Goal: Task Accomplishment & Management: Contribute content

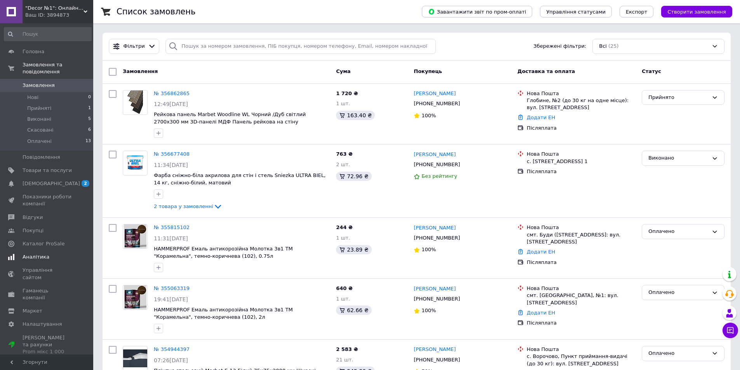
click at [52, 254] on span "Аналітика" at bounding box center [47, 257] width 49 height 7
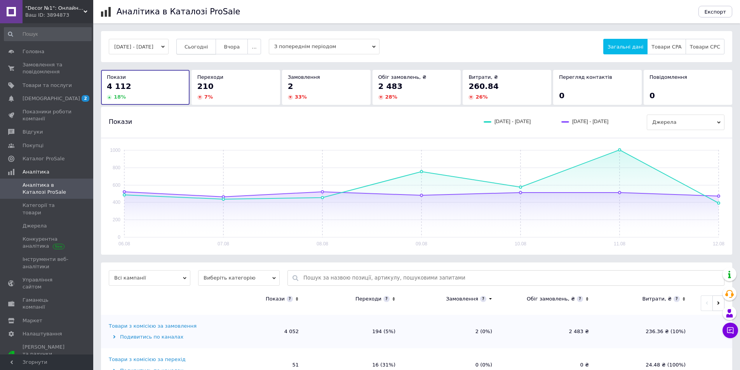
click at [206, 42] on button "Сьогодні" at bounding box center [196, 47] width 40 height 16
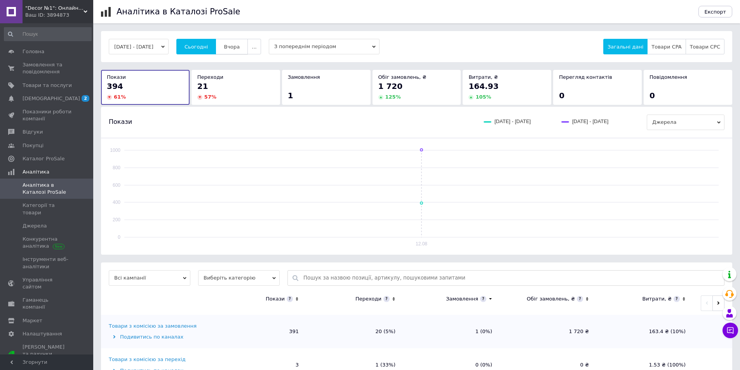
click at [238, 47] on span "Вчора" at bounding box center [232, 47] width 16 height 6
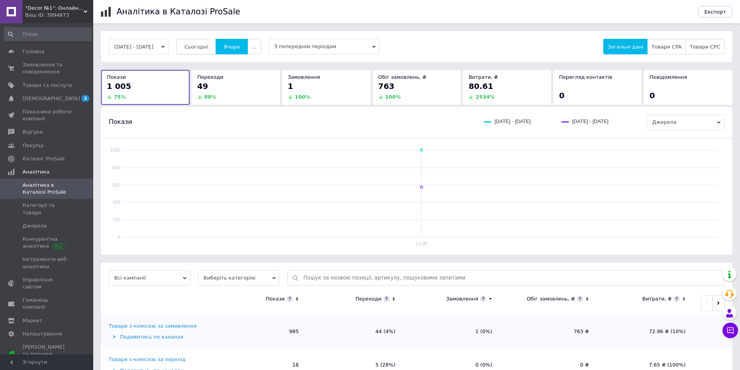
click at [208, 48] on span "Сьогодні" at bounding box center [196, 47] width 24 height 6
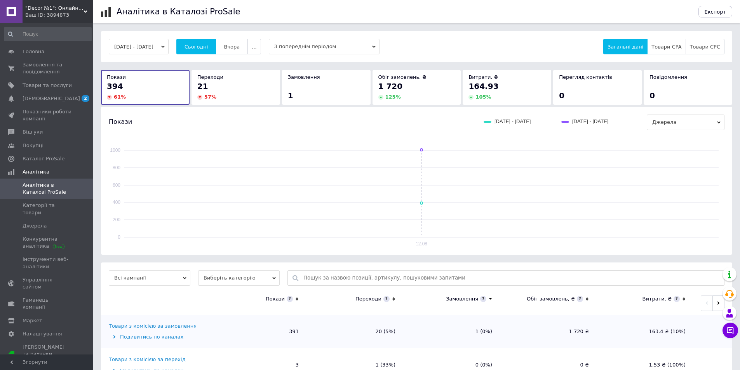
click at [49, 193] on span "Аналітика в Каталозі ProSale" at bounding box center [47, 189] width 49 height 14
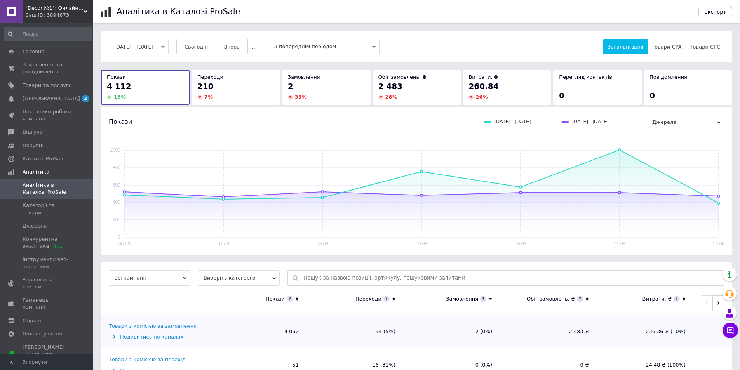
click at [87, 7] on div ""Decor №1": Онлайн-магазин декоративних матеріалів для інтер'єру та фасаду Ваш …" at bounding box center [58, 11] width 71 height 23
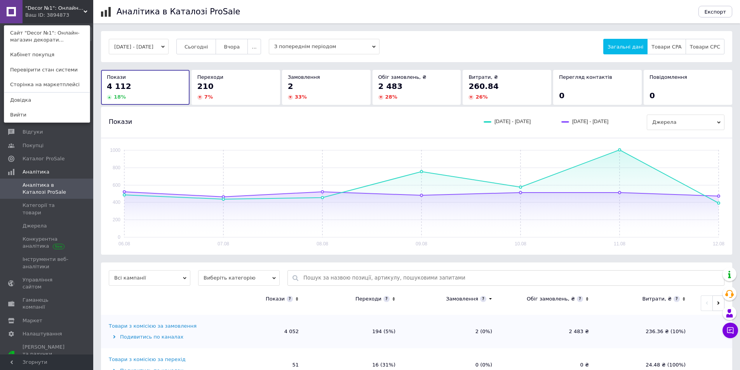
click at [88, 9] on div ""Decor №1": Онлайн-магазин декоративних матеріалів для інтер'єру та фасаду Ваш …" at bounding box center [46, 11] width 93 height 23
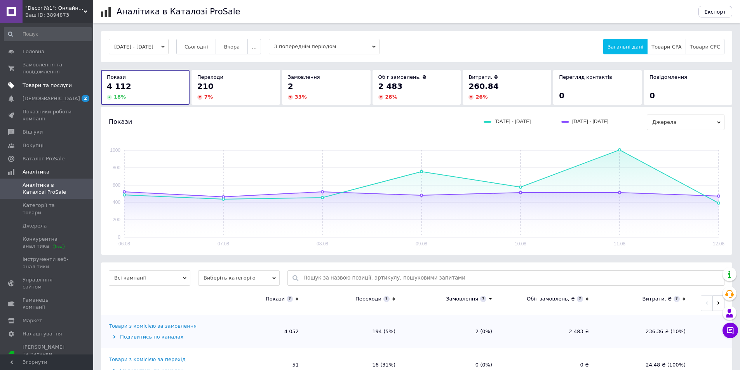
click at [53, 83] on span "Товари та послуги" at bounding box center [47, 85] width 49 height 7
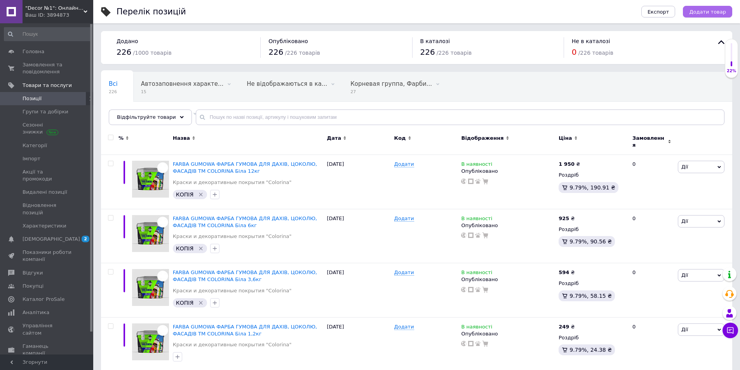
click at [714, 12] on span "Додати товар" at bounding box center [707, 12] width 37 height 6
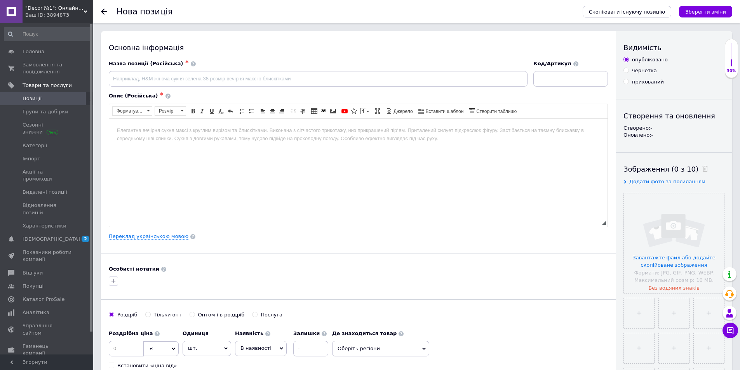
click at [651, 182] on span "Додати фото за посиланням" at bounding box center [667, 182] width 76 height 6
click at [651, 198] on input "text" at bounding box center [663, 197] width 80 height 16
drag, startPoint x: 651, startPoint y: 198, endPoint x: 656, endPoint y: 196, distance: 5.7
click at [656, 196] on input "text" at bounding box center [663, 197] width 80 height 16
paste input "[URL][DOMAIN_NAME]"
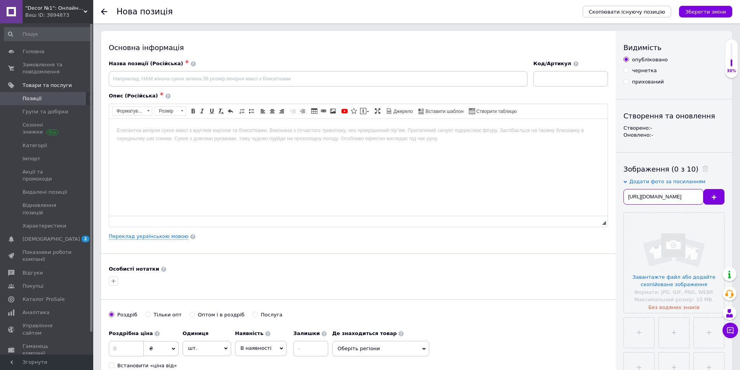
scroll to position [0, 147]
type input "[URL][DOMAIN_NAME]"
click at [715, 195] on icon at bounding box center [713, 197] width 5 height 5
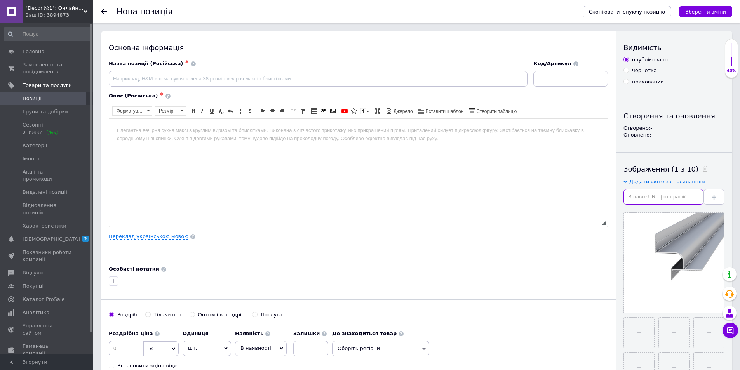
click at [642, 199] on input "text" at bounding box center [663, 197] width 80 height 16
paste input "[URL][DOMAIN_NAME]"
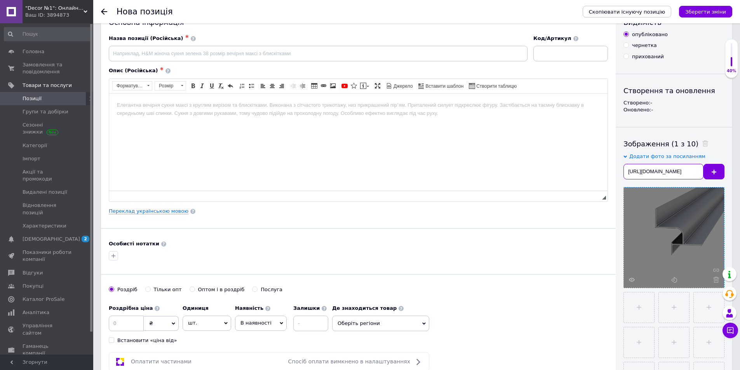
scroll to position [39, 0]
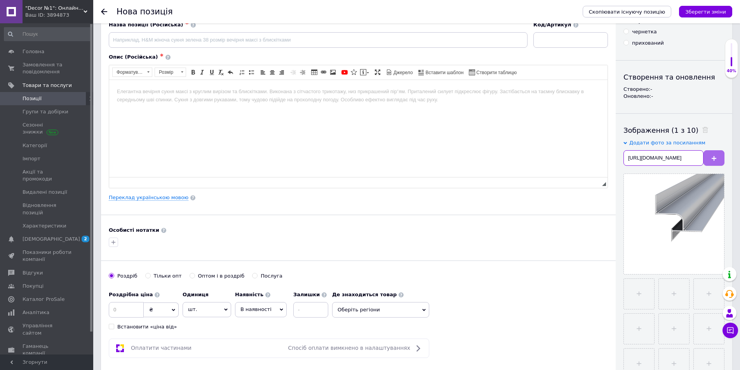
type input "[URL][DOMAIN_NAME]"
click at [717, 156] on button at bounding box center [713, 158] width 21 height 16
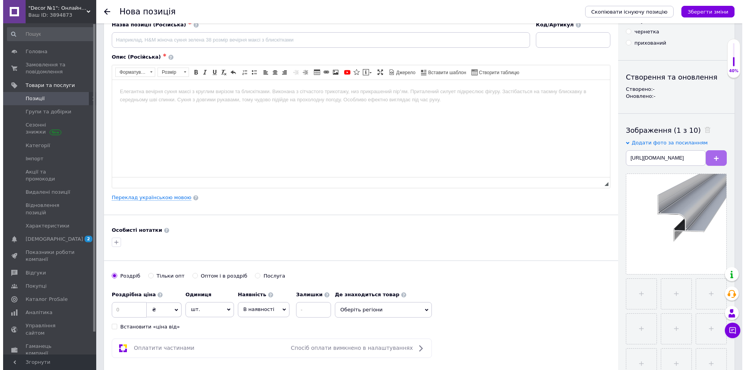
scroll to position [0, 0]
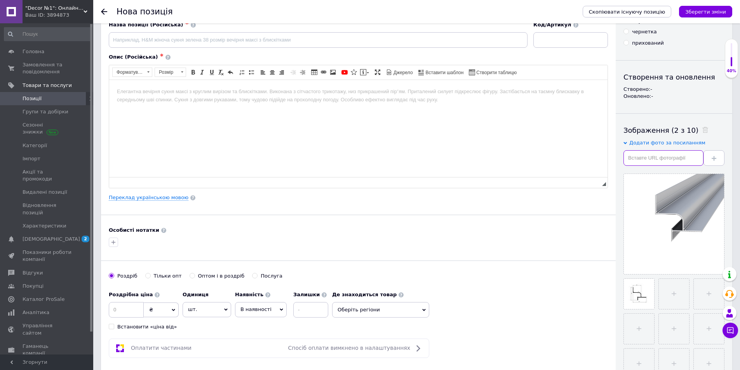
click at [675, 159] on input "text" at bounding box center [663, 158] width 80 height 16
click at [134, 194] on link "Переклад українською мовою" at bounding box center [149, 197] width 80 height 6
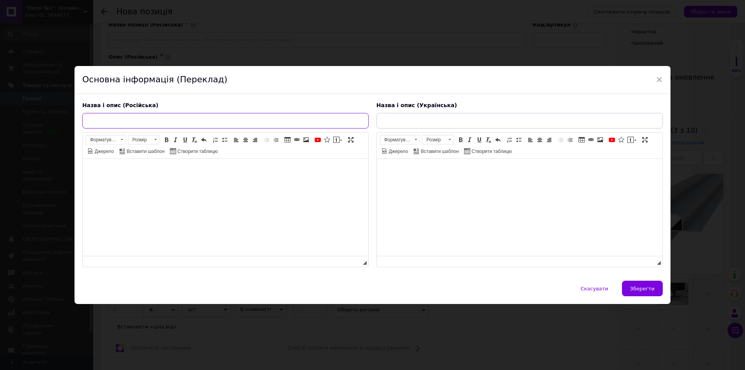
click at [127, 118] on input "text" at bounding box center [225, 121] width 287 height 16
paste input "Профиль теневого шва 13 мм под LED, анодированный алюминий, 3 м"
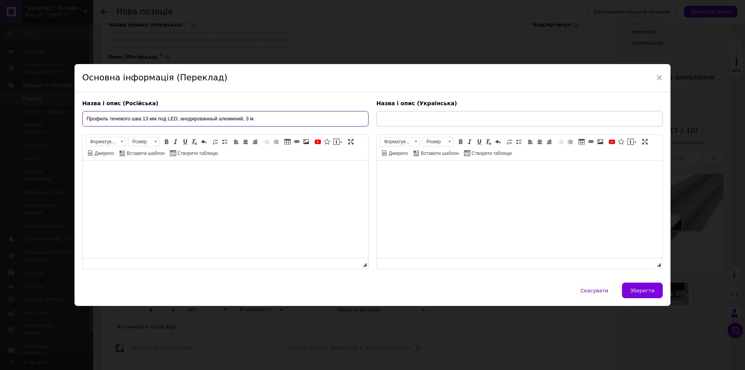
type input "Профиль теневого шва 13 мм под LED, анодированный алюминий, 3 м"
click at [659, 76] on span "×" at bounding box center [659, 77] width 7 height 13
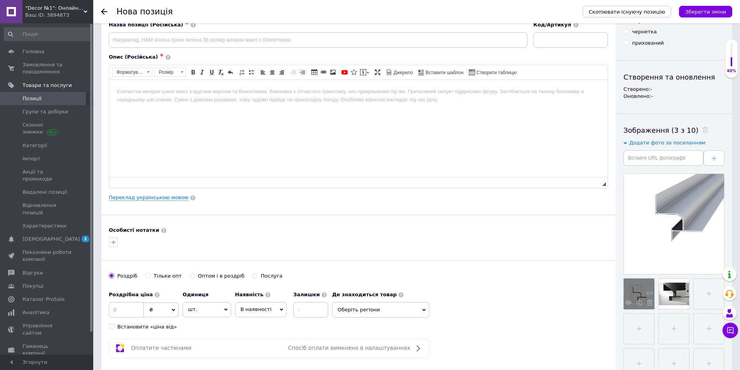
click at [639, 286] on div at bounding box center [638, 294] width 30 height 30
click at [626, 304] on use at bounding box center [628, 302] width 6 height 4
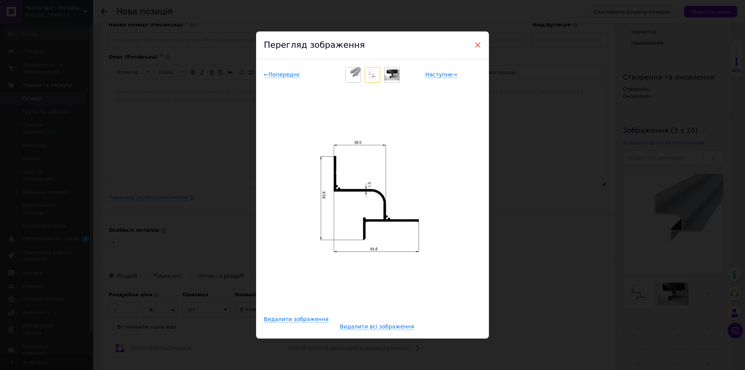
click at [477, 40] on span "×" at bounding box center [477, 44] width 7 height 13
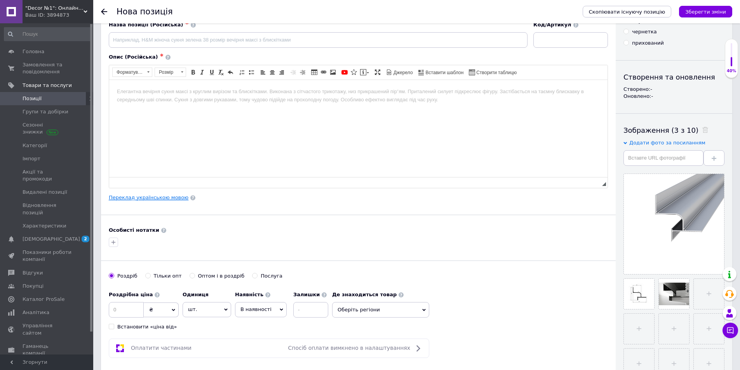
click at [131, 197] on link "Переклад українською мовою" at bounding box center [149, 197] width 80 height 6
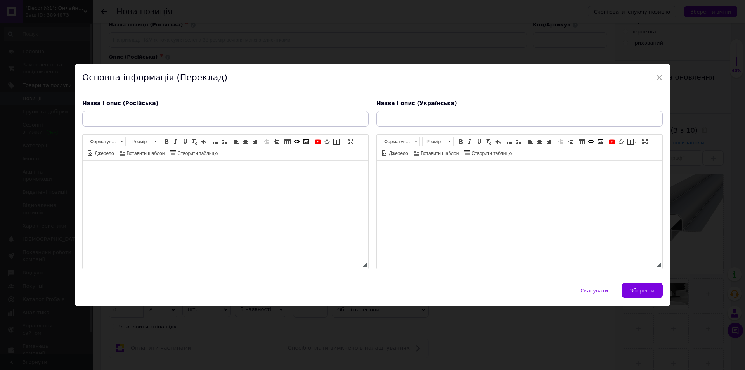
click at [113, 184] on html at bounding box center [226, 173] width 286 height 24
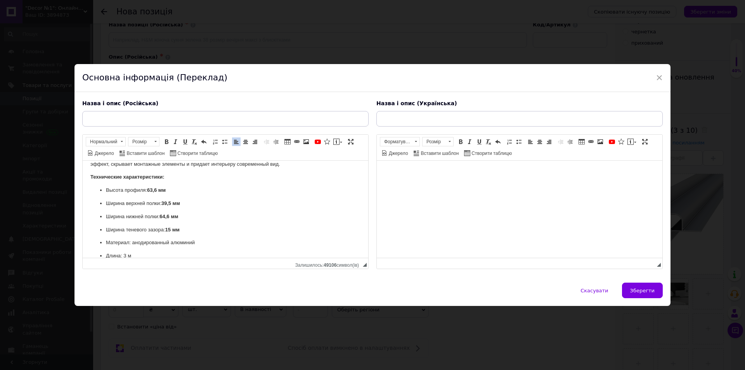
scroll to position [43, 0]
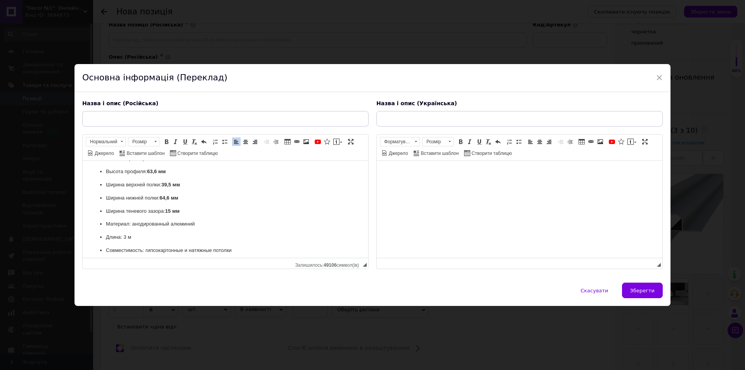
click at [172, 210] on strong "15 мм" at bounding box center [172, 211] width 14 height 6
click at [168, 142] on span at bounding box center [166, 142] width 6 height 6
drag, startPoint x: 172, startPoint y: 212, endPoint x: 166, endPoint y: 212, distance: 6.2
click at [166, 212] on p "Ширина теневого зазора: 20 ​​​​​​​ мм" at bounding box center [225, 211] width 239 height 8
click at [164, 142] on span at bounding box center [166, 142] width 6 height 6
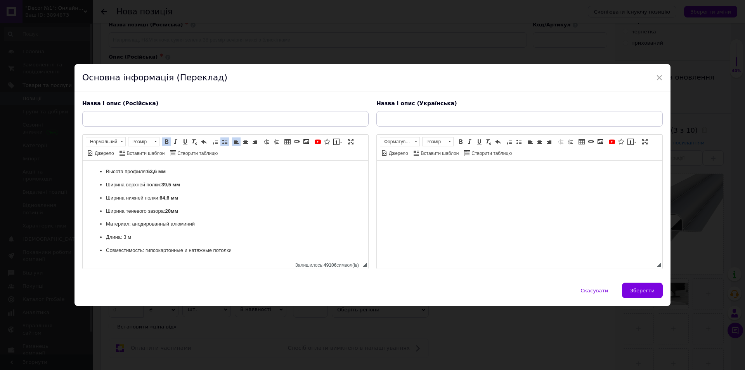
click at [188, 217] on ul "Высота профиля: 63,6 мм Ширина верхней полки: 39,5 мм Ширина нижней полки: 64,6…" at bounding box center [225, 218] width 270 height 100
click at [189, 208] on p "Ширина теневого зазора: 20 мм" at bounding box center [225, 211] width 239 height 8
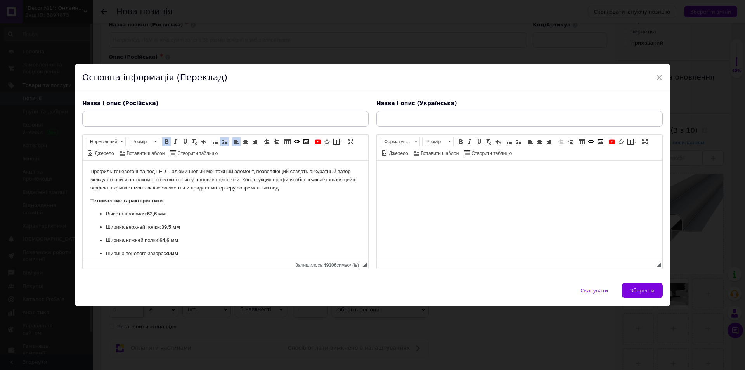
scroll to position [0, 0]
click at [122, 119] on input "text" at bounding box center [225, 119] width 287 height 16
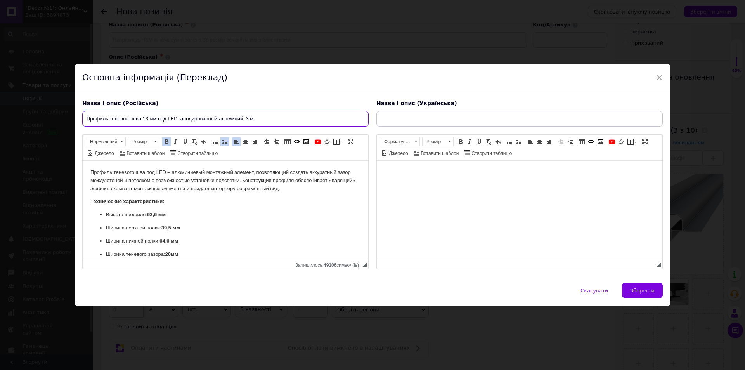
type input "Профиль теневого шва 13 мм под LED, анодированный алюминий, 3 м"
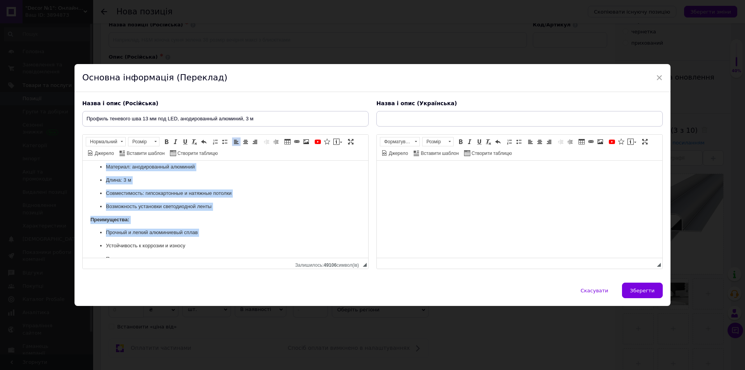
scroll to position [169, 0]
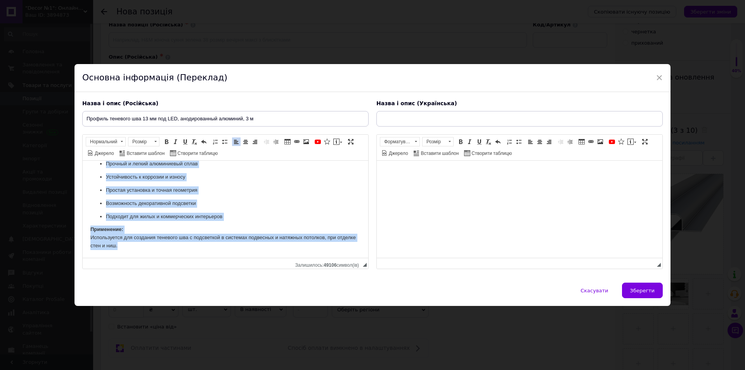
drag, startPoint x: 89, startPoint y: 174, endPoint x: 172, endPoint y: 287, distance: 141.3
click at [172, 258] on html "Профиль теневого шва под LED – алюминиевый монтажный элемент, позволяющий созда…" at bounding box center [226, 125] width 286 height 266
click at [159, 142] on span at bounding box center [155, 141] width 7 height 9
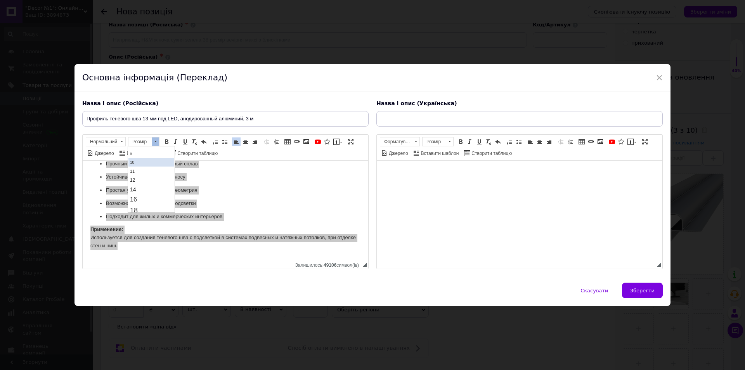
scroll to position [39, 0]
click at [149, 196] on link "18" at bounding box center [151, 198] width 46 height 11
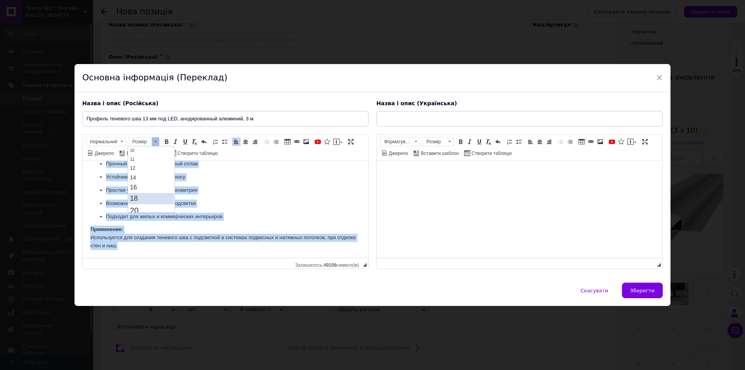
scroll to position [0, 0]
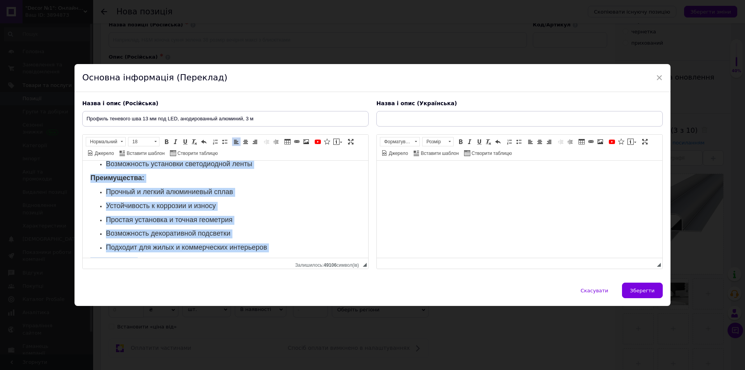
click at [299, 222] on p "Простая установка и точная геометрия" at bounding box center [225, 220] width 239 height 9
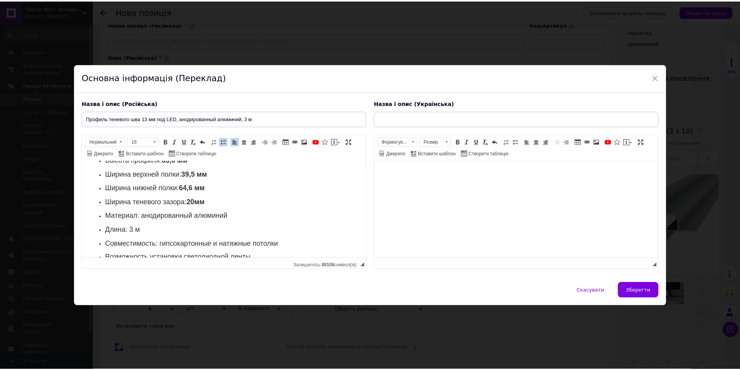
scroll to position [52, 0]
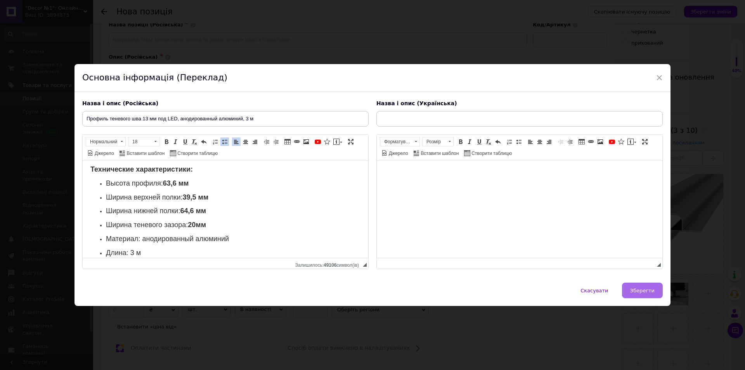
click at [643, 295] on button "Зберегти" at bounding box center [642, 291] width 41 height 16
type input "Профиль теневого шва 13 мм под LED, анодированный алюминий, 3 м"
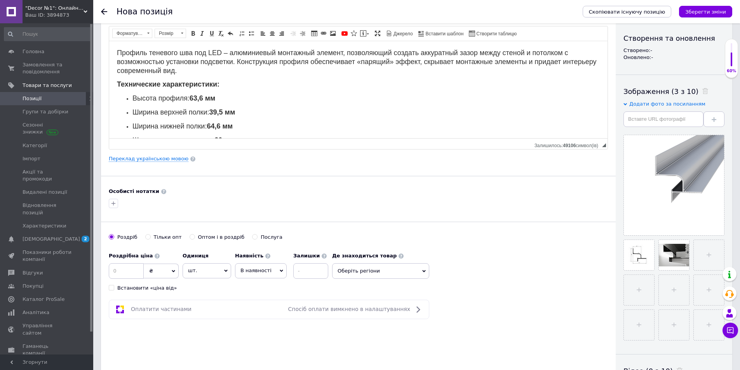
scroll to position [116, 0]
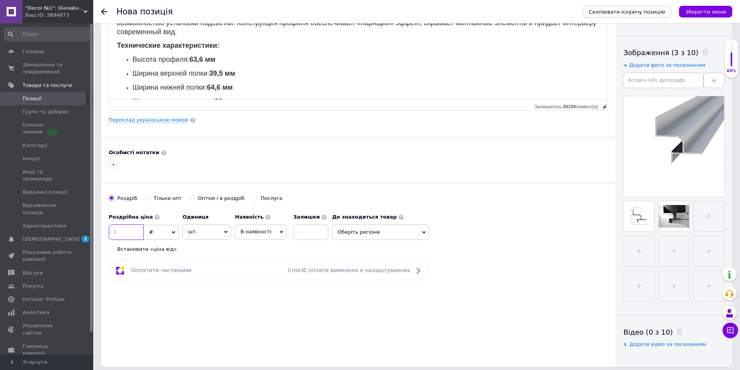
click at [116, 230] on input at bounding box center [126, 232] width 35 height 16
click at [226, 233] on use at bounding box center [225, 232] width 3 height 2
click at [196, 267] on li "пог.м" at bounding box center [207, 266] width 48 height 11
click at [124, 233] on input at bounding box center [126, 232] width 35 height 16
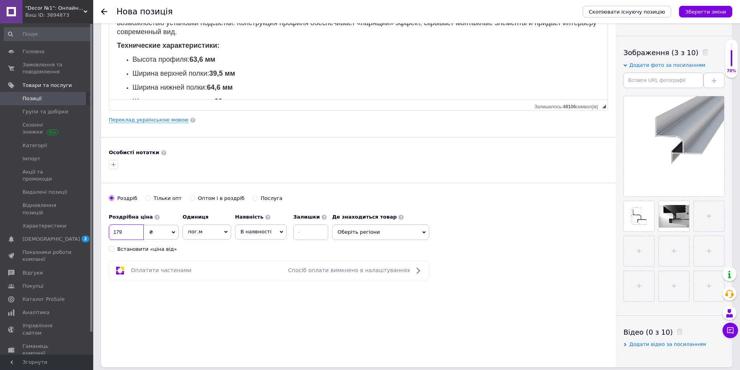
type input "179"
click at [377, 232] on span "Оберіть регіони" at bounding box center [380, 232] width 97 height 16
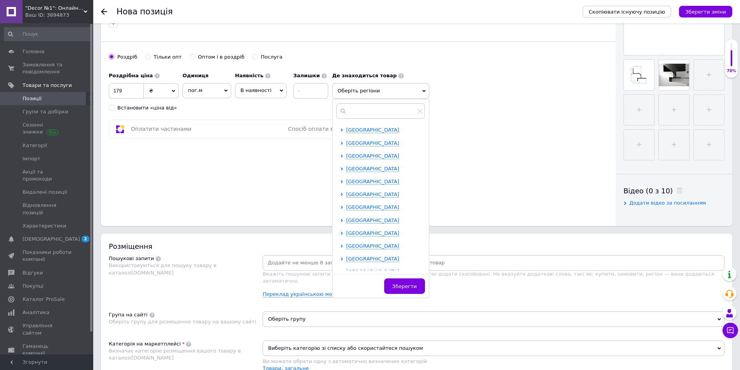
scroll to position [272, 0]
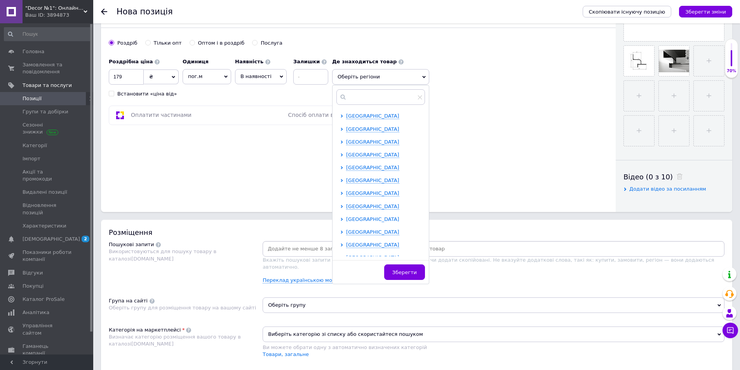
click at [367, 220] on span "[GEOGRAPHIC_DATA]" at bounding box center [372, 219] width 53 height 6
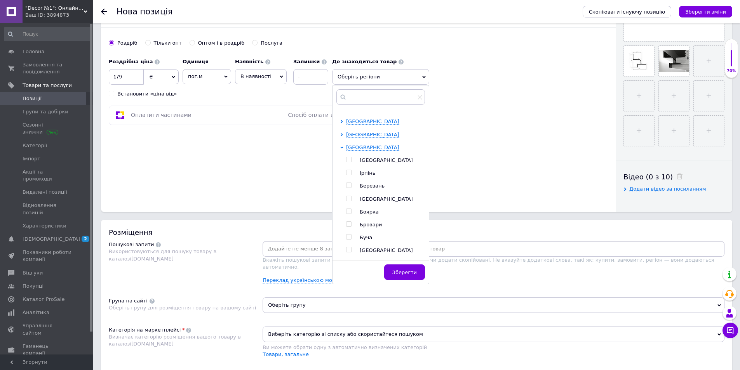
scroll to position [78, 0]
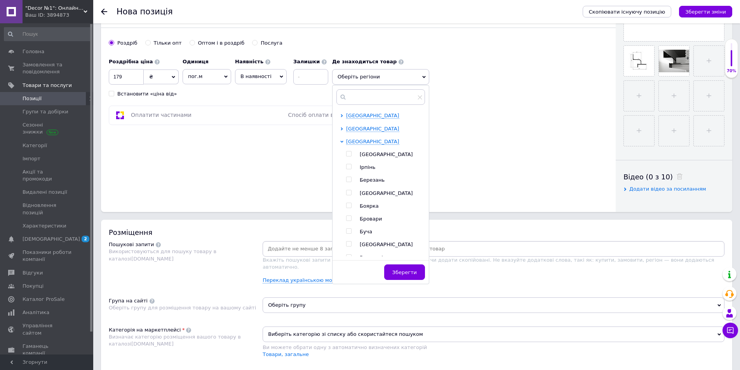
click at [349, 153] on input "checkbox" at bounding box center [348, 153] width 5 height 5
checkbox input "true"
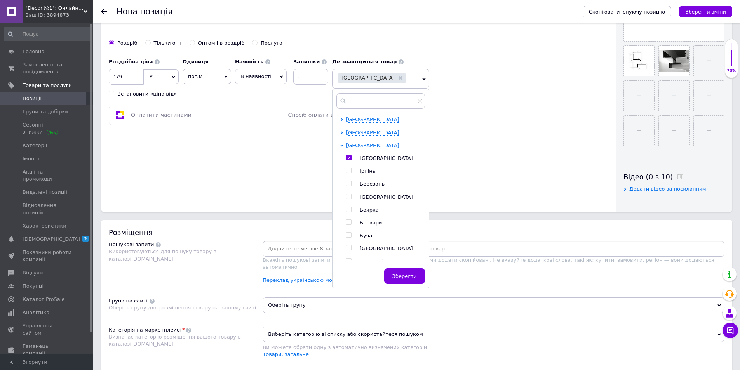
click at [361, 145] on span "[GEOGRAPHIC_DATA]" at bounding box center [372, 145] width 53 height 6
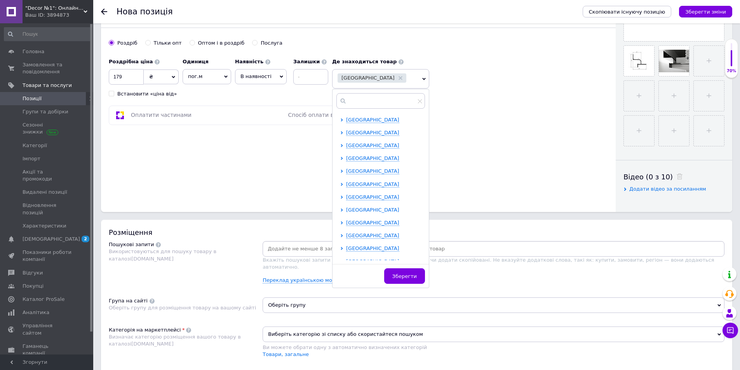
scroll to position [155, 0]
click at [358, 196] on span "[GEOGRAPHIC_DATA]" at bounding box center [372, 197] width 53 height 6
click at [349, 208] on input "checkbox" at bounding box center [348, 208] width 5 height 5
checkbox input "true"
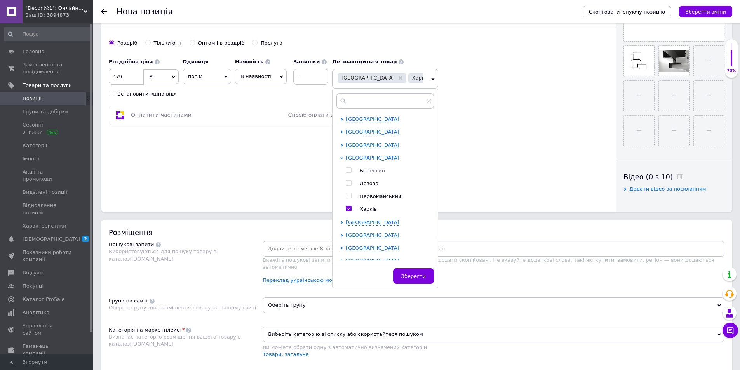
click at [354, 157] on span "[GEOGRAPHIC_DATA]" at bounding box center [372, 158] width 53 height 6
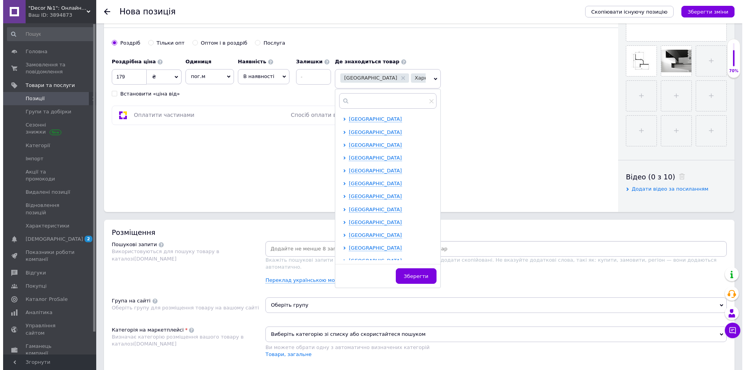
scroll to position [0, 0]
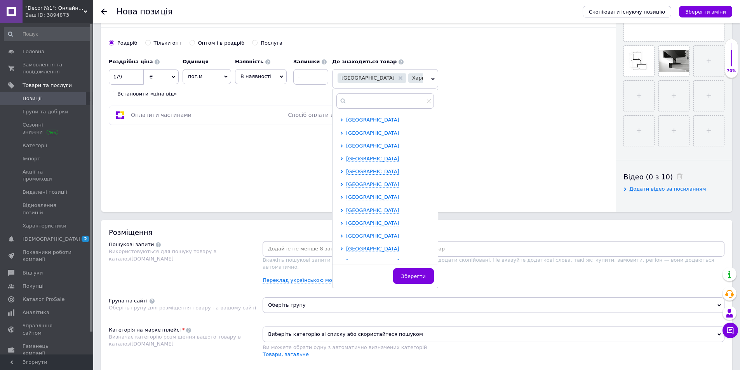
click at [368, 120] on span "[GEOGRAPHIC_DATA]" at bounding box center [372, 120] width 53 height 6
click at [350, 133] on input "checkbox" at bounding box center [348, 132] width 5 height 5
checkbox input "true"
click at [413, 277] on span "Зберегти" at bounding box center [413, 276] width 24 height 6
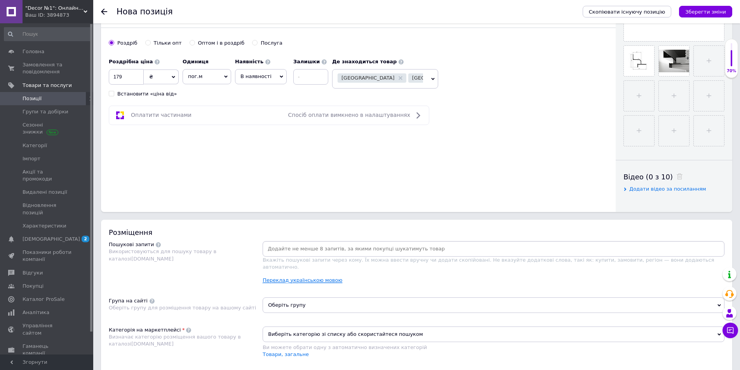
click at [294, 277] on link "Переклад українською мовою" at bounding box center [302, 280] width 80 height 6
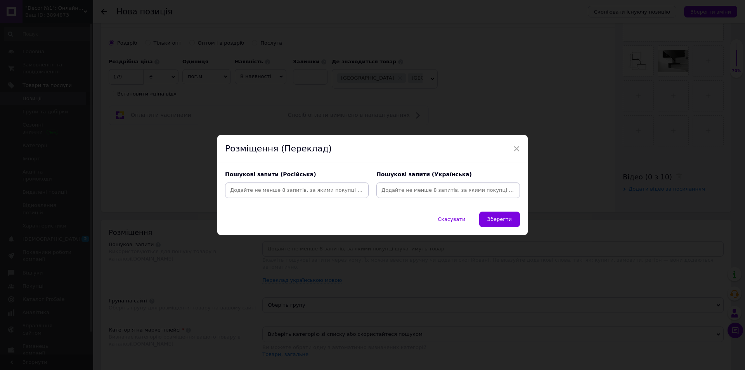
click at [261, 192] on input at bounding box center [297, 190] width 141 height 12
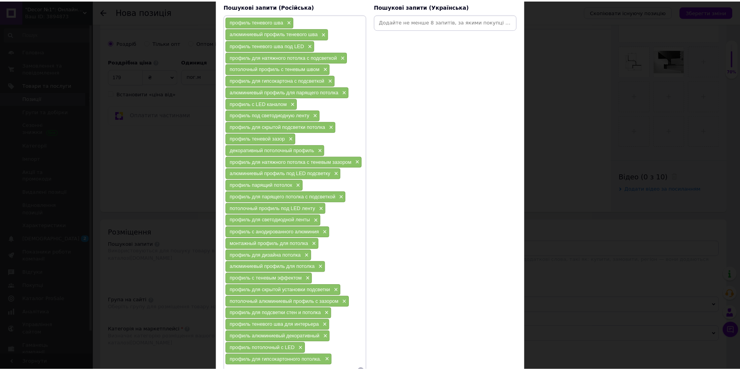
scroll to position [135, 0]
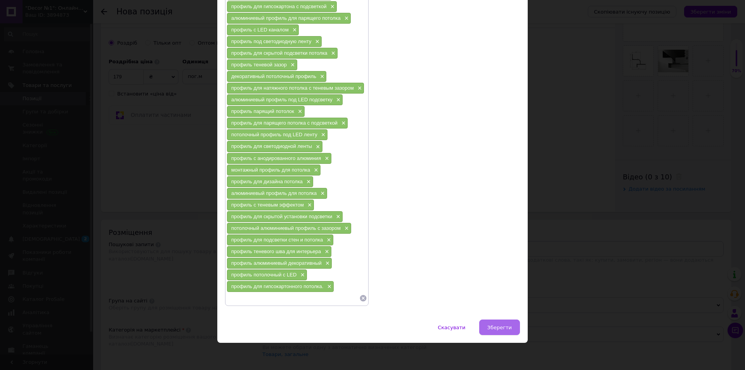
click at [495, 325] on span "Зберегти" at bounding box center [500, 328] width 24 height 6
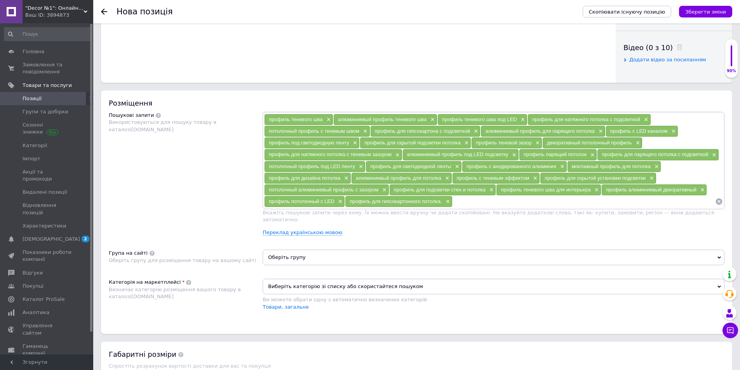
scroll to position [427, 0]
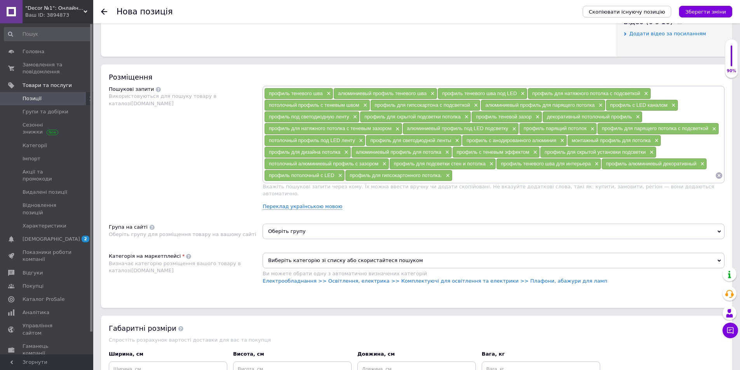
click at [299, 224] on span "Оберіть групу" at bounding box center [493, 232] width 462 height 16
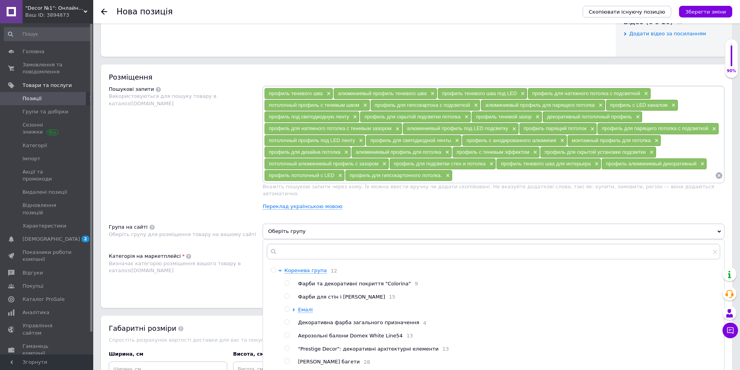
click at [273, 267] on input "radio" at bounding box center [273, 269] width 5 height 5
radio input "true"
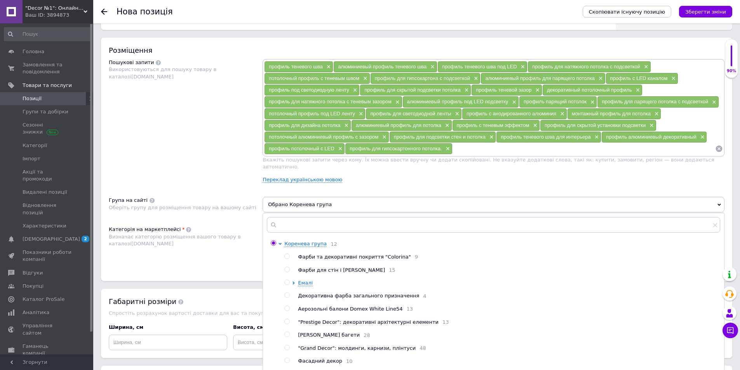
scroll to position [466, 0]
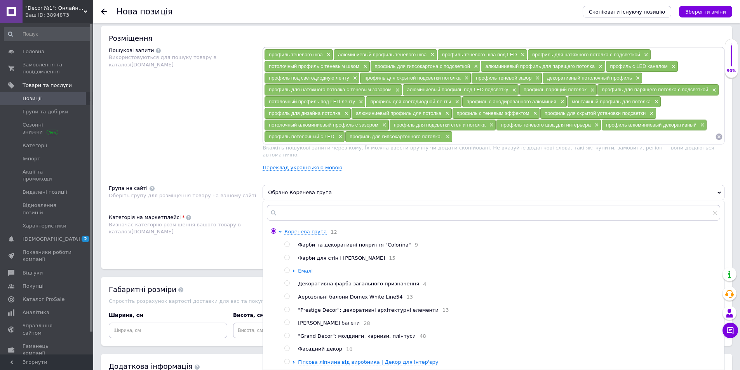
click at [235, 240] on div "Категорія на маркетплейсі Визначає категорію розміщення вашого товару в каталоз…" at bounding box center [186, 233] width 154 height 39
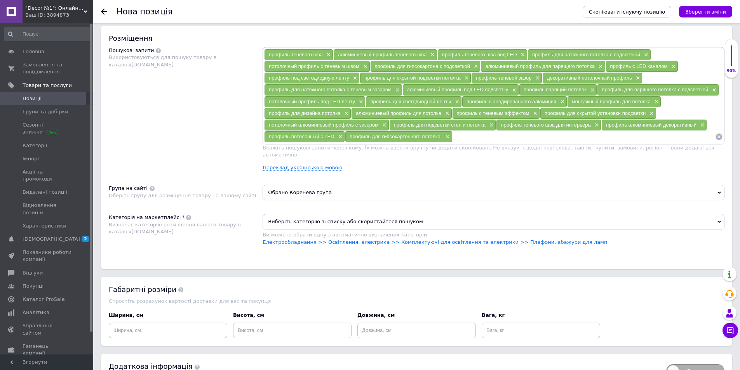
click at [289, 217] on span "Виберіть категорію зі списку або скористайтеся пошуком" at bounding box center [493, 222] width 462 height 16
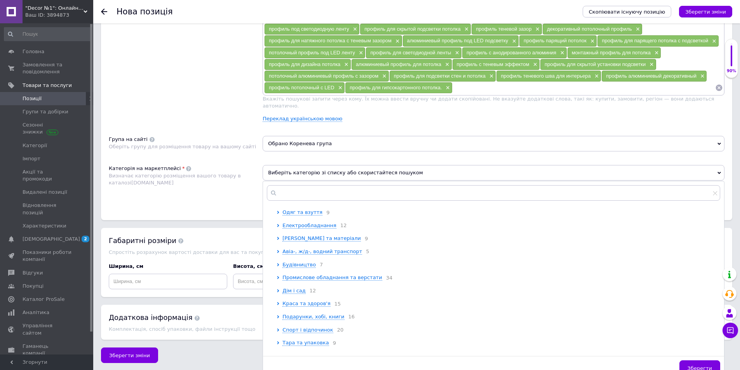
scroll to position [518, 0]
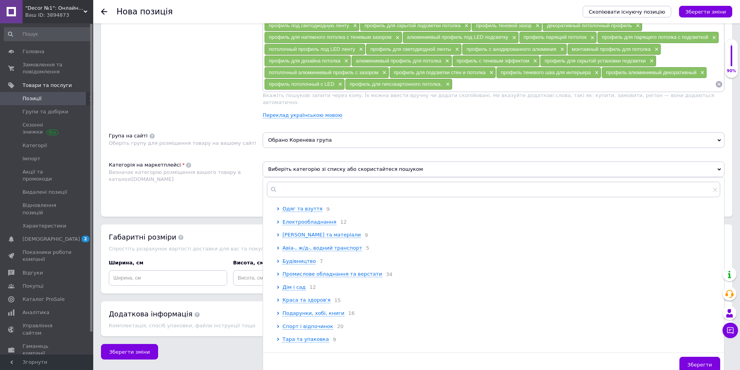
click at [226, 204] on div "Розміщення Пошукові запити Використовуються для пошуку товару в каталозі [DOMAI…" at bounding box center [416, 94] width 631 height 243
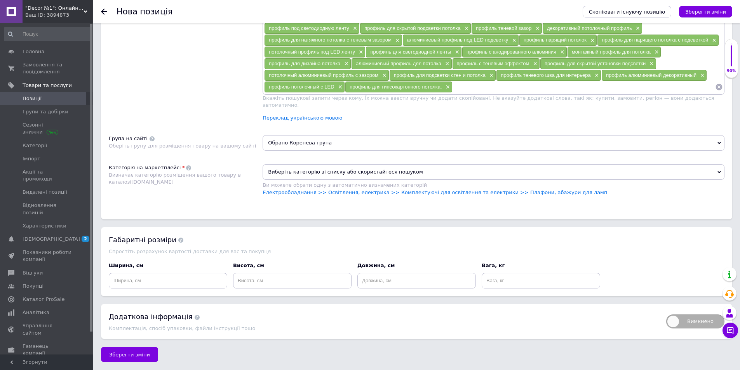
scroll to position [511, 0]
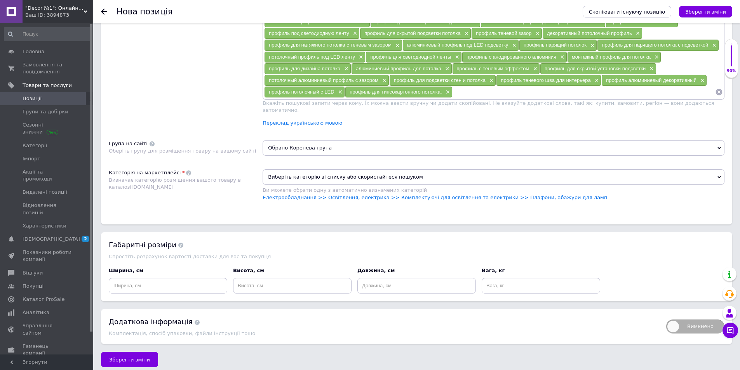
click at [328, 169] on span "Виберіть категорію зі списку або скористайтеся пошуком" at bounding box center [493, 177] width 462 height 16
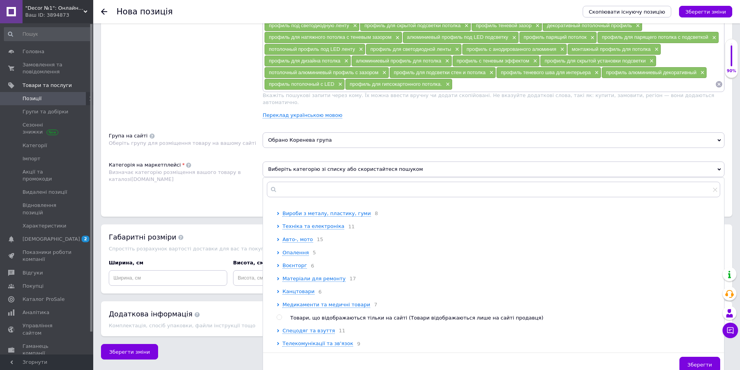
scroll to position [272, 0]
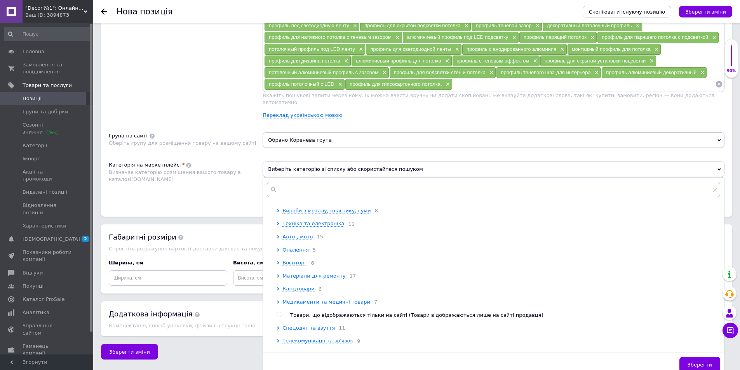
click at [309, 279] on span "Матеріали для ремонту" at bounding box center [313, 276] width 63 height 6
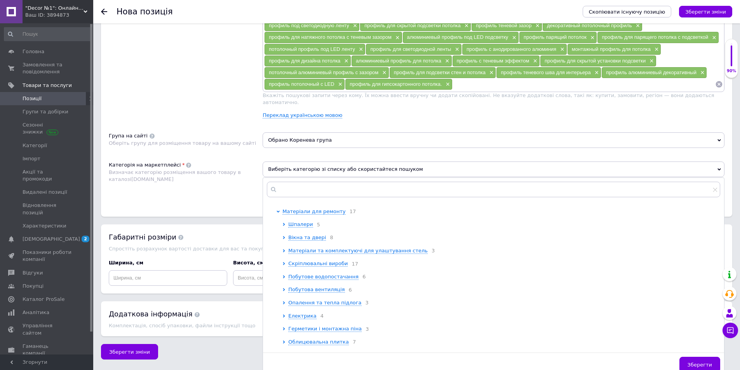
scroll to position [335, 0]
click at [300, 215] on span "Матеріали для ремонту" at bounding box center [313, 213] width 63 height 6
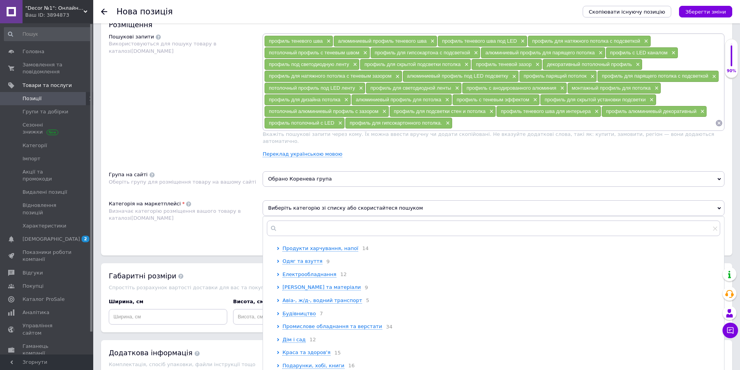
scroll to position [39, 0]
click at [292, 298] on span "Будівництво" at bounding box center [298, 300] width 33 height 6
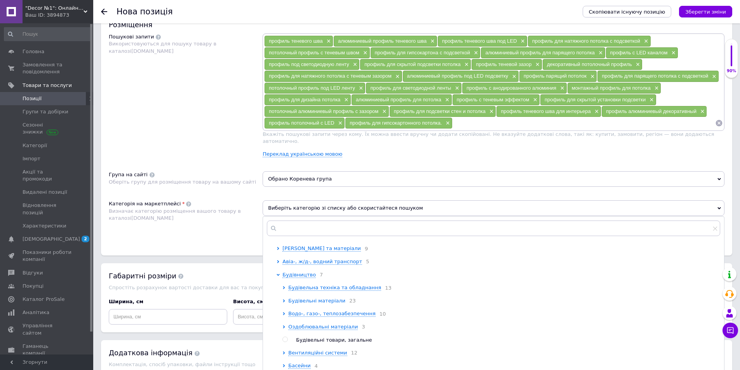
scroll to position [78, 0]
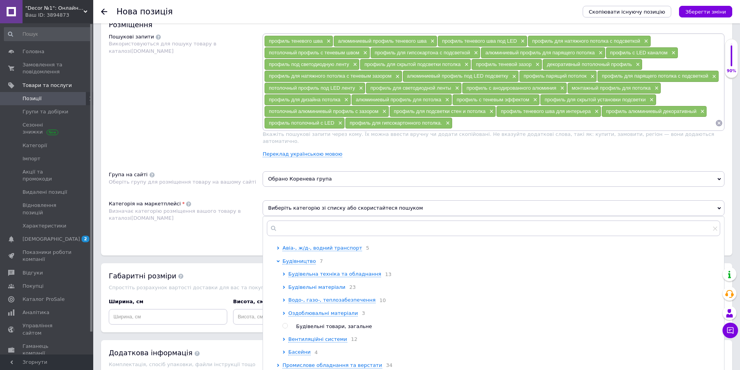
click at [318, 287] on span "Будівельні матеріали" at bounding box center [316, 287] width 57 height 6
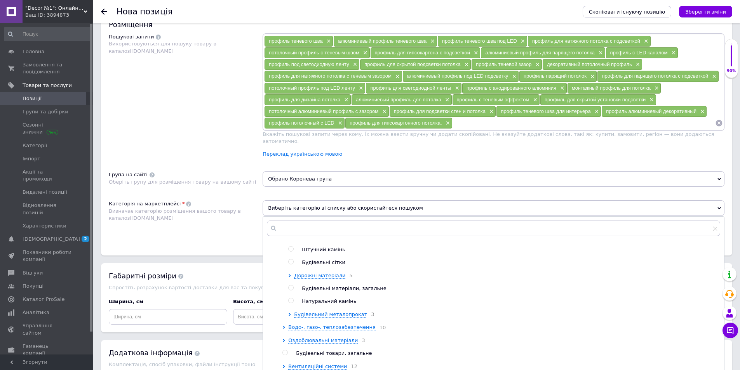
scroll to position [388, 0]
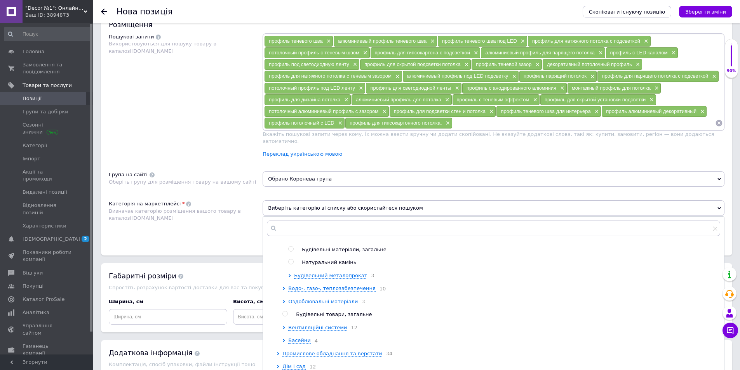
click at [320, 304] on span "Оздоблювальні матеріали" at bounding box center [322, 302] width 69 height 6
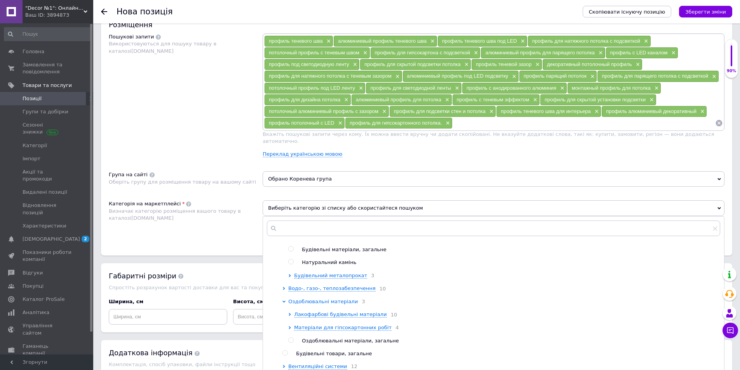
click at [320, 304] on span "Оздоблювальні матеріали" at bounding box center [322, 302] width 69 height 6
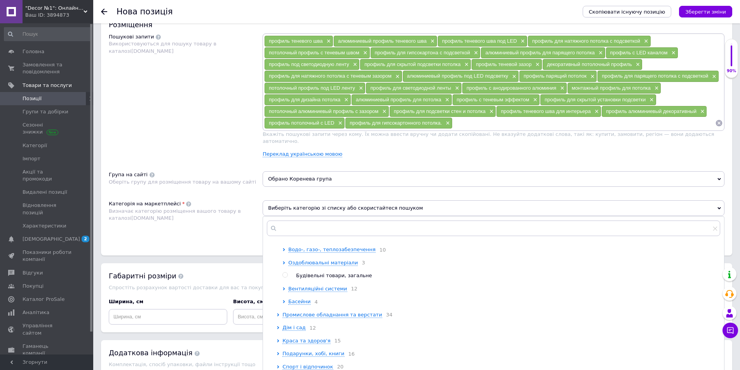
scroll to position [466, 0]
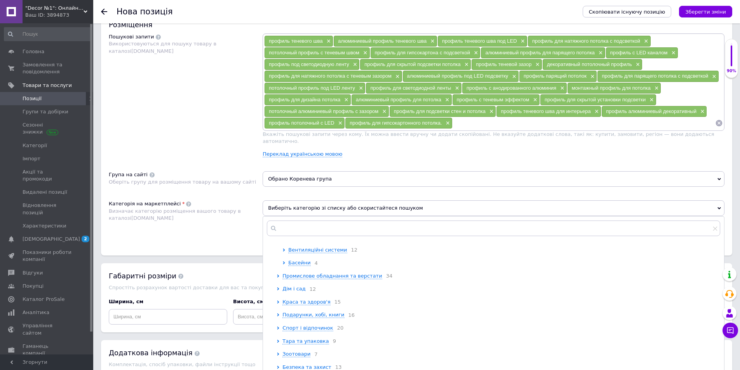
click at [299, 292] on span "Дім і сад" at bounding box center [293, 289] width 23 height 6
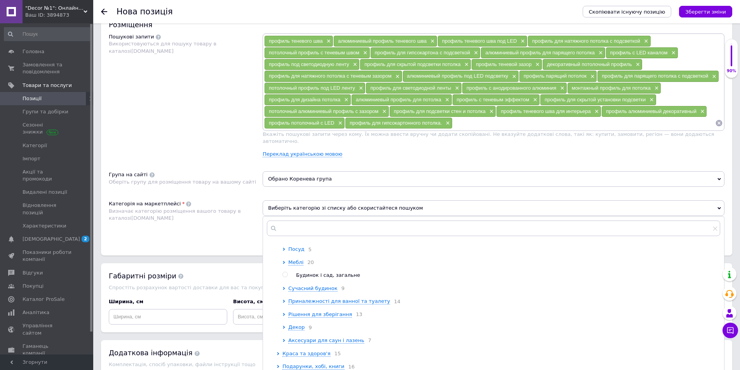
scroll to position [582, 0]
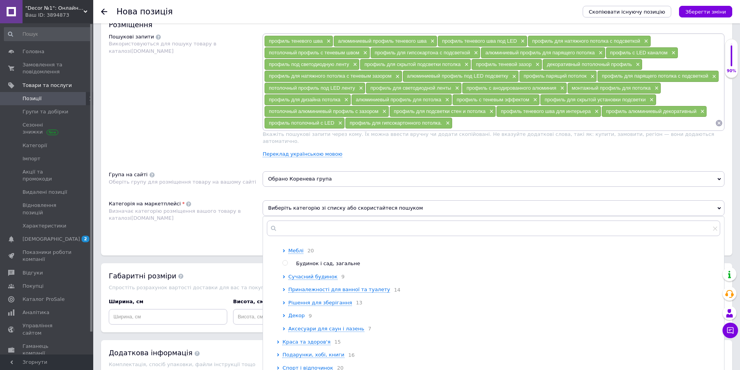
click at [290, 318] on span "Декор" at bounding box center [296, 316] width 16 height 6
click at [325, 293] on span "Інтер'єрні аксесуари" at bounding box center [321, 290] width 55 height 6
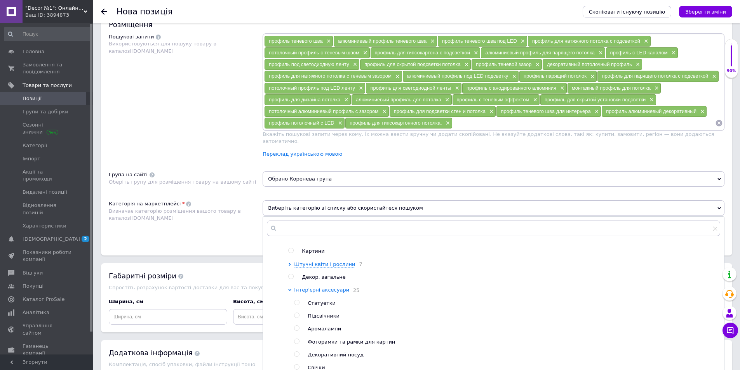
click at [325, 293] on span "Інтер'єрні аксесуари" at bounding box center [321, 290] width 55 height 6
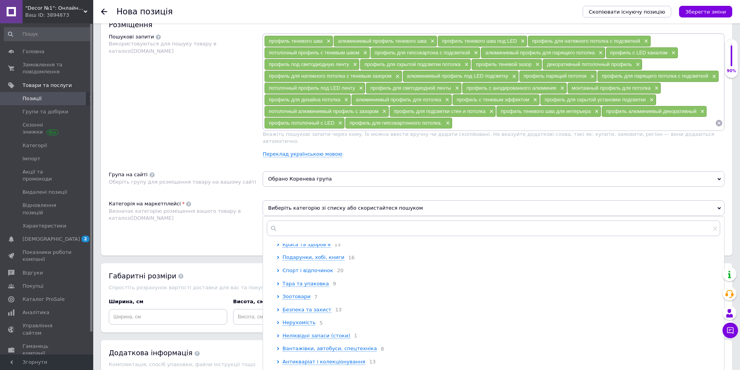
scroll to position [815, 0]
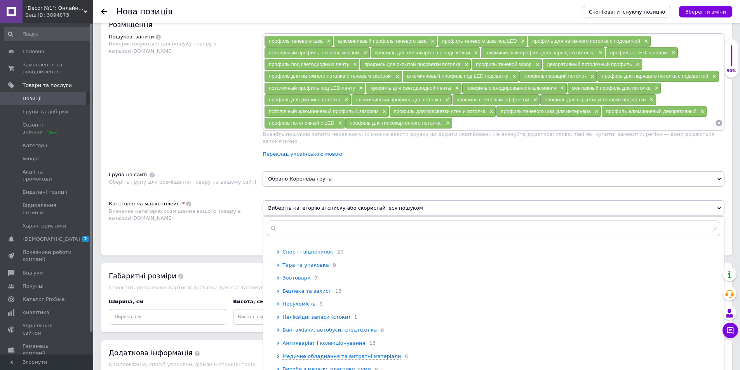
drag, startPoint x: 231, startPoint y: 243, endPoint x: 283, endPoint y: 236, distance: 52.4
click at [231, 242] on div "Розміщення Пошукові запити Використовуються для пошуку товару в каталозі [DOMAI…" at bounding box center [416, 133] width 631 height 243
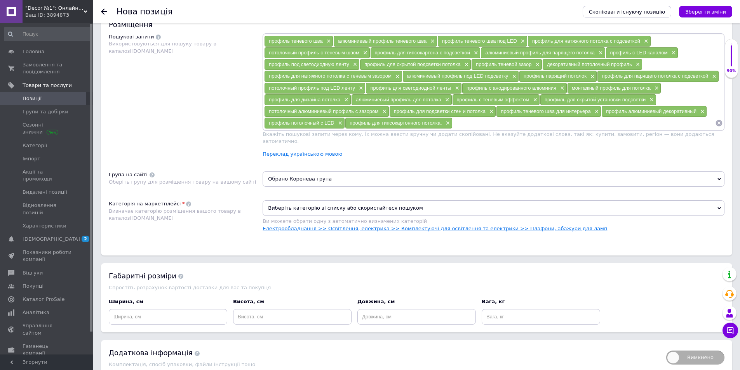
click at [299, 226] on link "Електрообладнання >> Освітлення, електрика >> Комплектуючі для освітлення та ел…" at bounding box center [434, 229] width 344 height 6
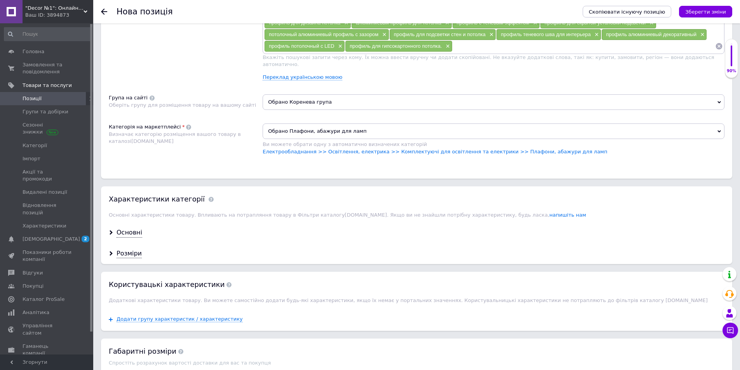
scroll to position [557, 0]
click at [128, 227] on div "Основні" at bounding box center [129, 231] width 26 height 9
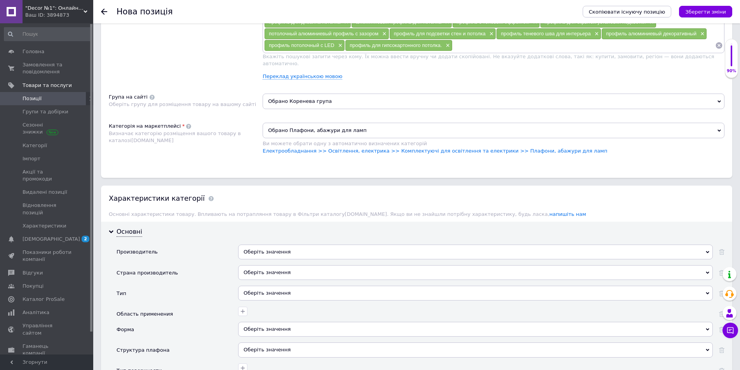
scroll to position [596, 0]
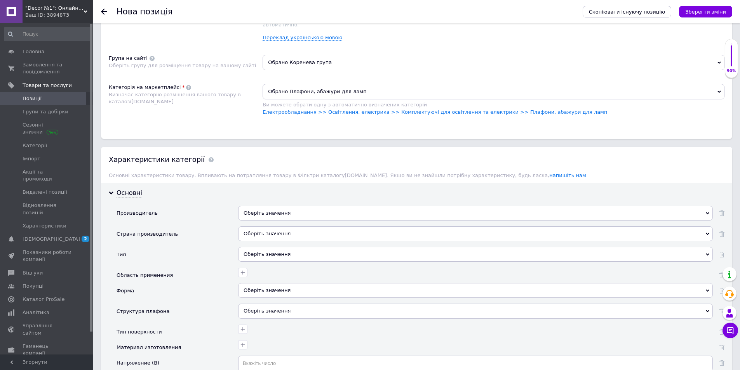
click at [265, 206] on div "Оберіть значення" at bounding box center [475, 213] width 474 height 15
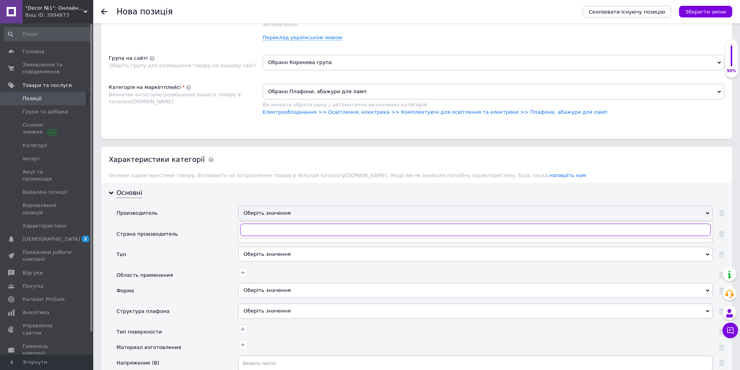
click at [260, 224] on input "text" at bounding box center [475, 230] width 471 height 12
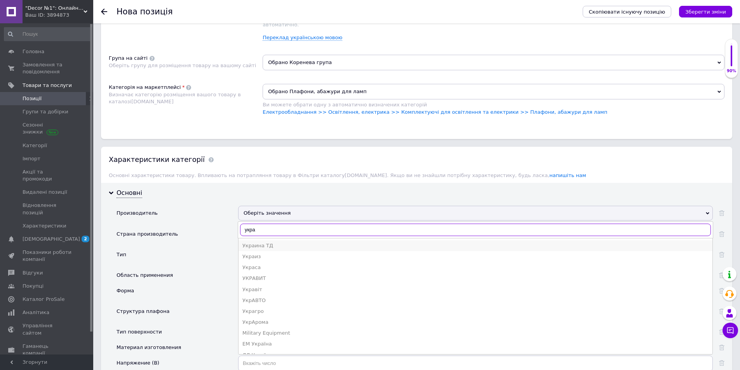
type input "укра"
click at [265, 242] on div "Украина ТД" at bounding box center [475, 245] width 466 height 7
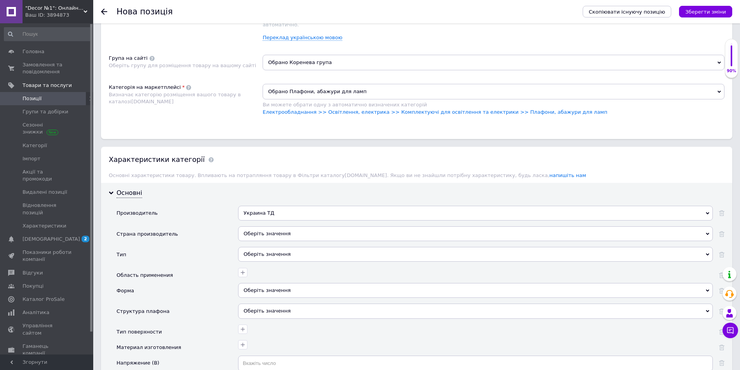
click at [277, 206] on div "Украина ТД" at bounding box center [475, 213] width 474 height 15
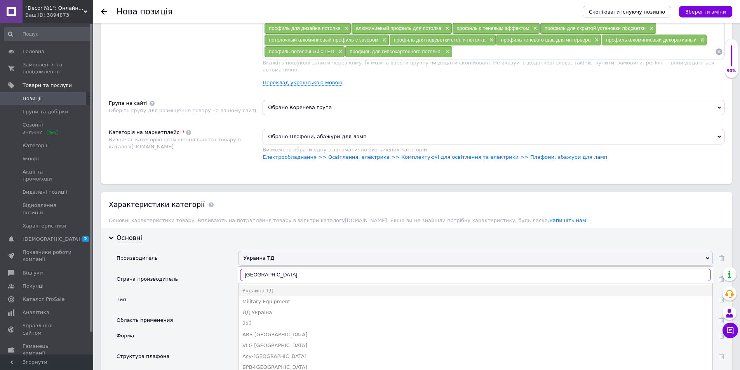
scroll to position [557, 0]
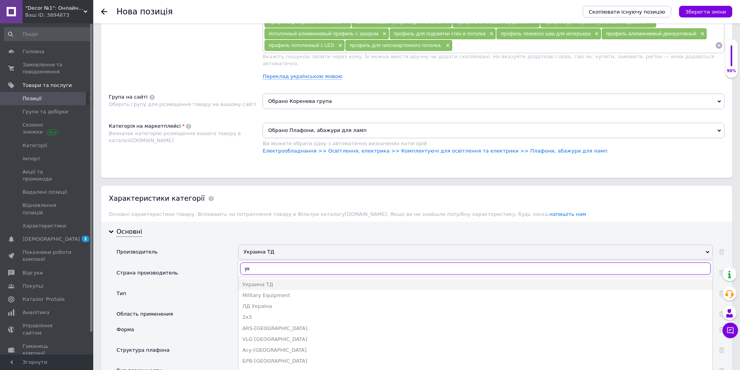
type input "у"
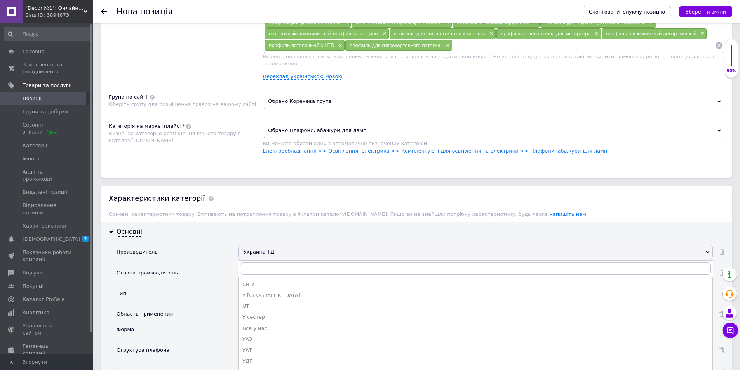
click at [194, 269] on div "Страна производитель" at bounding box center [177, 275] width 122 height 21
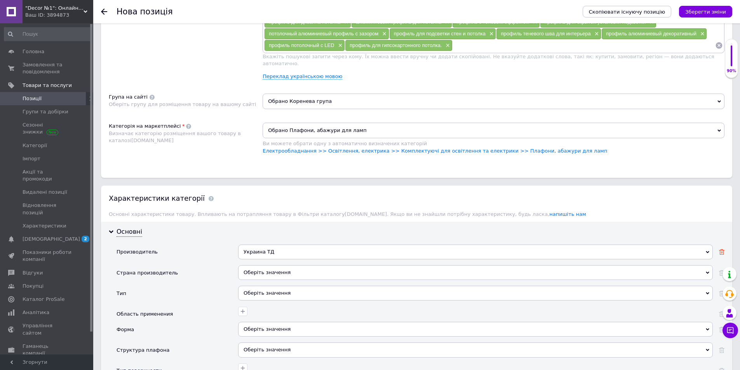
click at [722, 249] on use at bounding box center [721, 251] width 5 height 5
click at [295, 265] on div "Оберіть значення" at bounding box center [475, 272] width 474 height 15
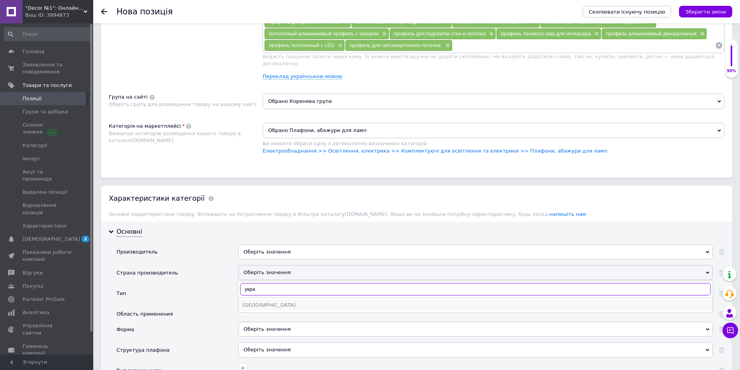
type input "укра"
click at [266, 302] on div "[GEOGRAPHIC_DATA]" at bounding box center [475, 305] width 466 height 7
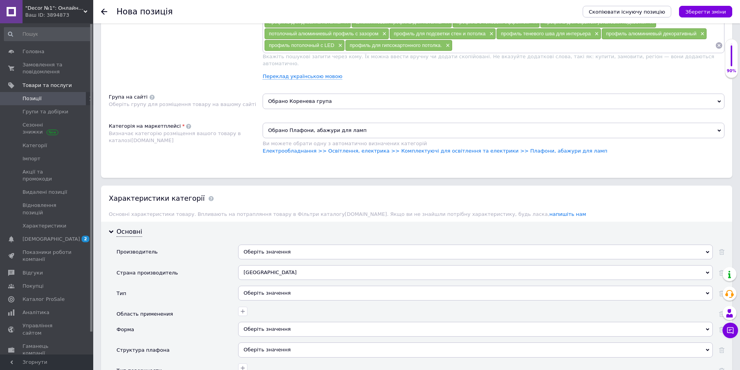
click at [278, 287] on div "Оберіть значення" at bounding box center [475, 293] width 474 height 15
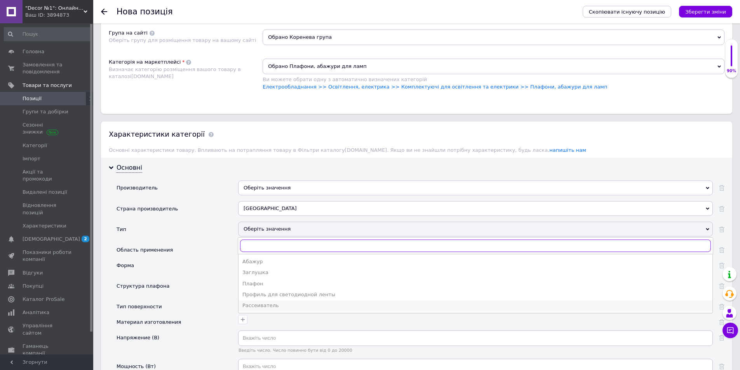
scroll to position [635, 0]
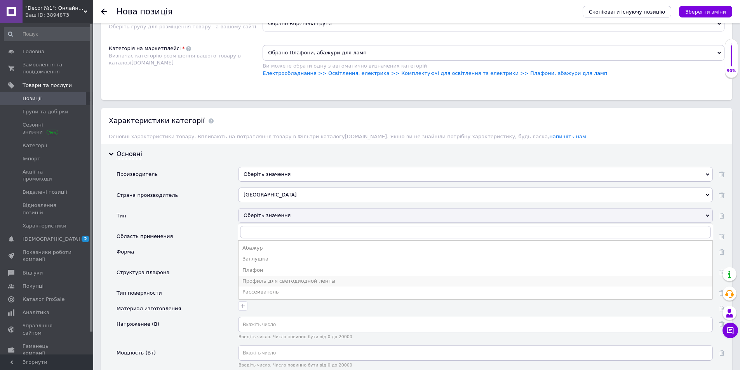
click at [270, 278] on div "Профиль для светодиодной ленты" at bounding box center [475, 281] width 466 height 7
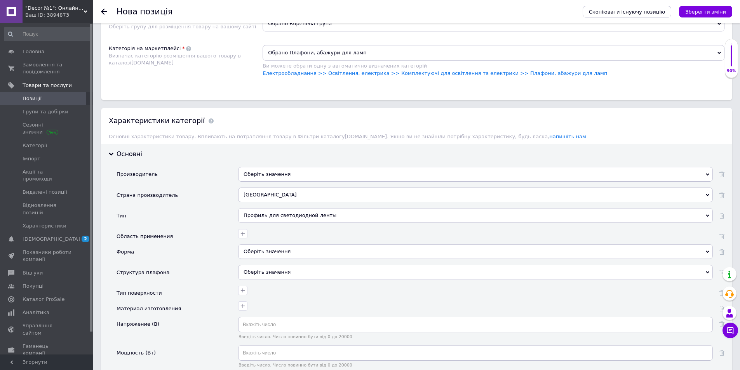
click at [257, 247] on div "Оберіть значення" at bounding box center [475, 251] width 474 height 15
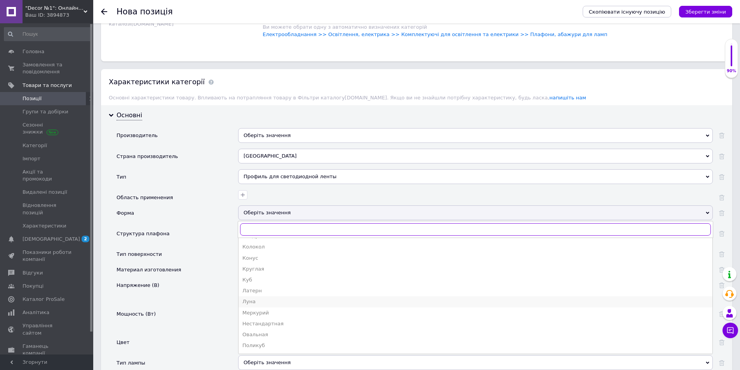
scroll to position [78, 0]
click at [214, 283] on div "Напряжение (В)" at bounding box center [177, 292] width 122 height 28
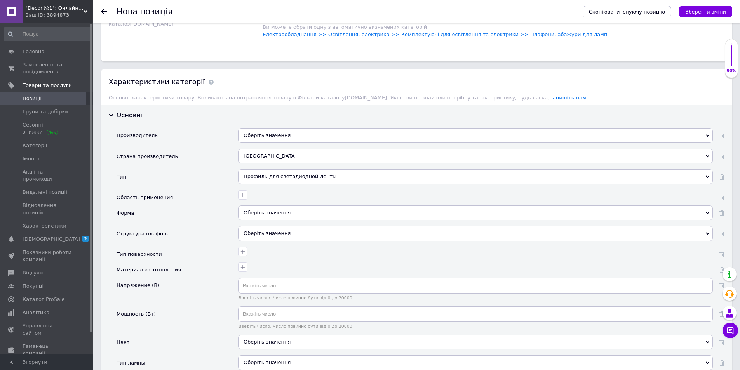
click at [274, 226] on div "Оберіть значення" at bounding box center [475, 233] width 474 height 15
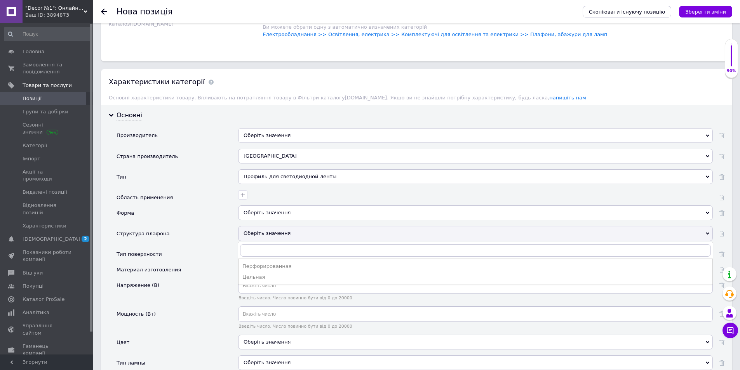
click at [224, 265] on div "Материал изготовления" at bounding box center [177, 270] width 122 height 16
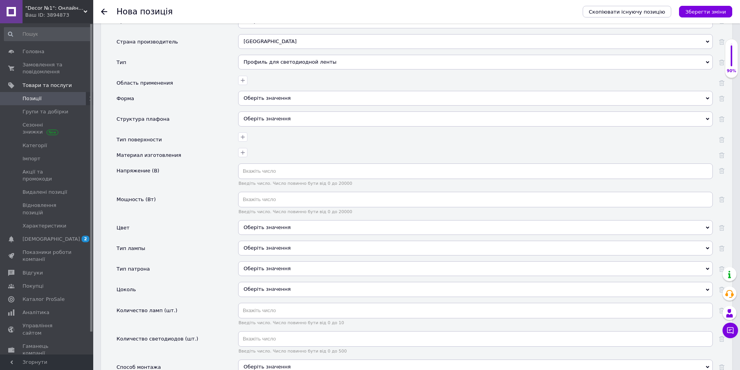
scroll to position [790, 0]
click at [263, 219] on div "Оберіть значення" at bounding box center [475, 225] width 474 height 15
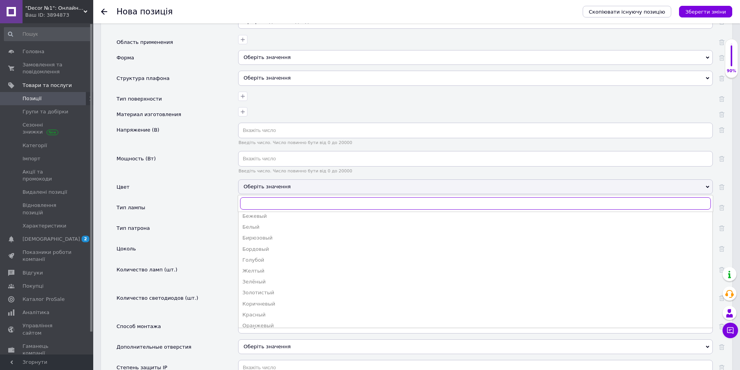
scroll to position [0, 0]
click at [220, 267] on div "Количество ламп (шт.)" at bounding box center [177, 276] width 122 height 28
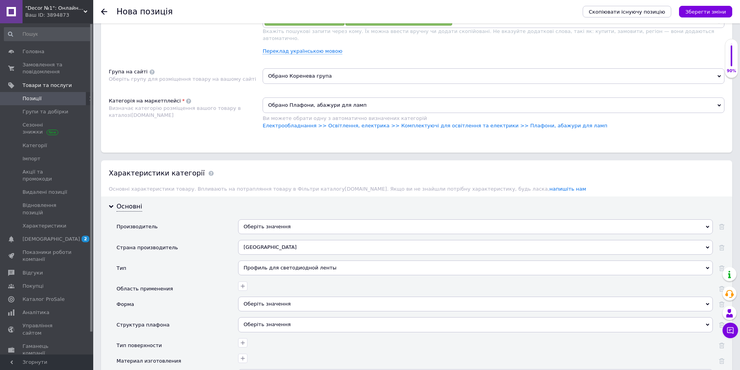
scroll to position [557, 0]
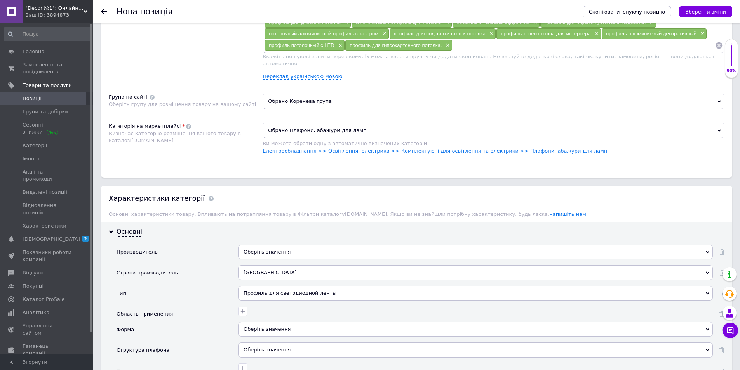
click at [721, 123] on span "Обрано Плафони, абажури для ламп" at bounding box center [493, 131] width 462 height 16
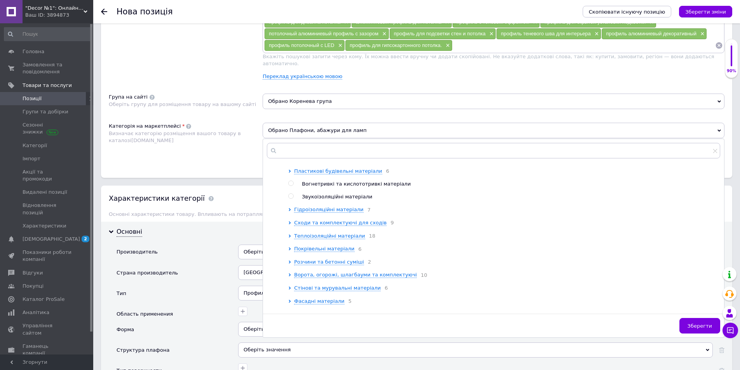
scroll to position [194, 0]
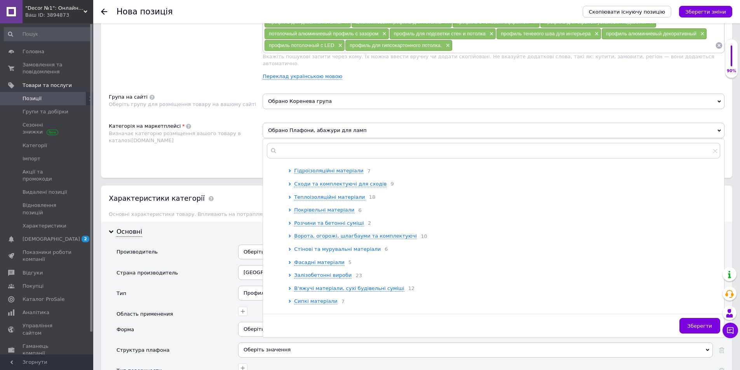
click at [333, 250] on span "Стінові та мурувальні матеріали" at bounding box center [337, 249] width 87 height 6
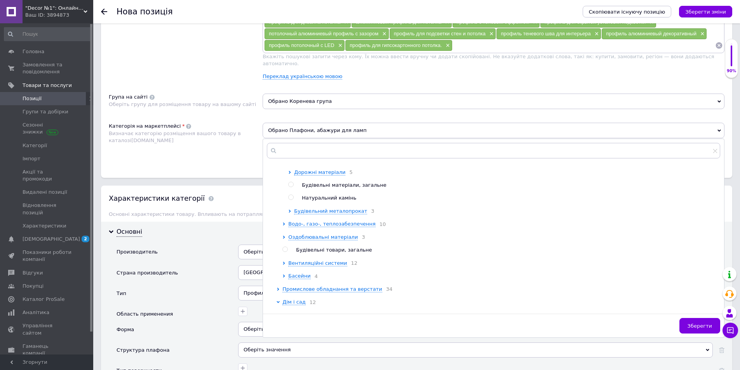
scroll to position [466, 0]
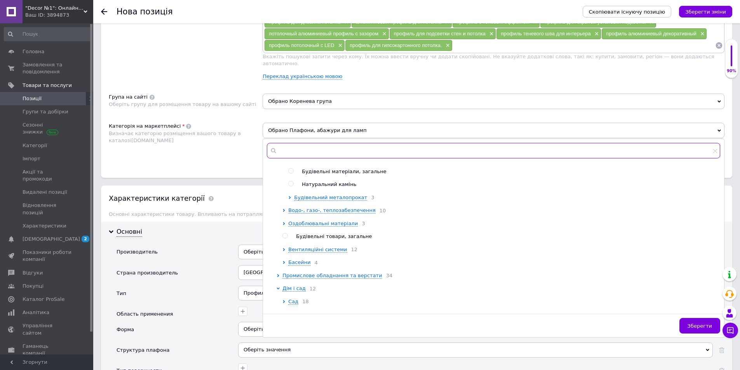
click at [290, 143] on input "text" at bounding box center [493, 151] width 453 height 16
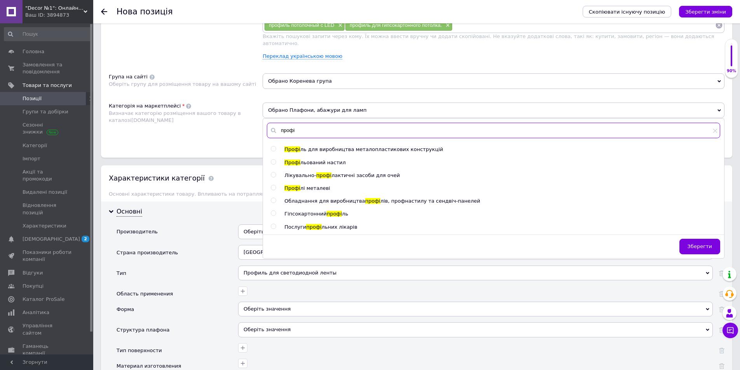
scroll to position [596, 0]
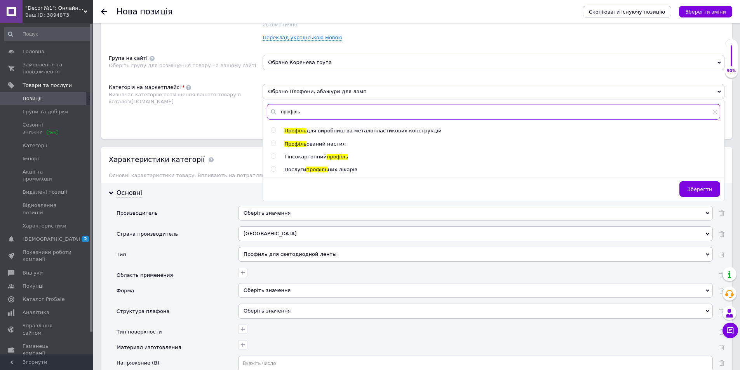
type input "профіль"
click at [274, 154] on input "radio" at bounding box center [273, 156] width 5 height 5
radio input "true"
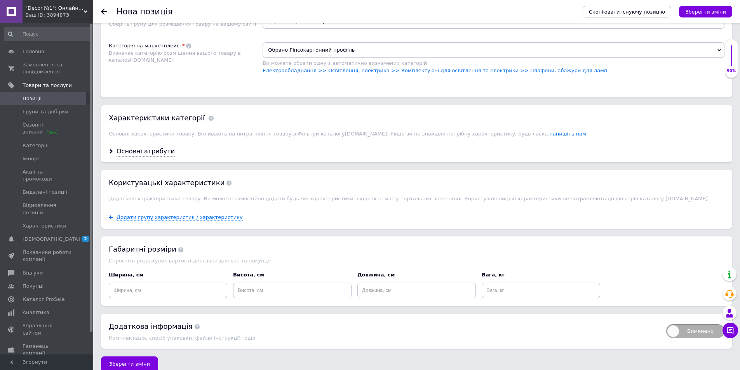
scroll to position [642, 0]
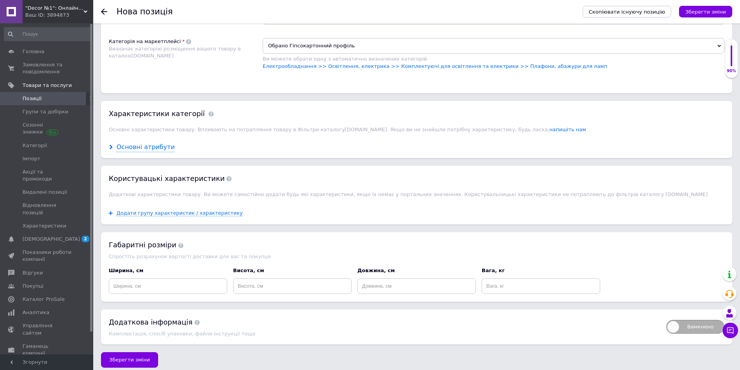
click at [155, 143] on div "Основні атрибути" at bounding box center [145, 147] width 58 height 9
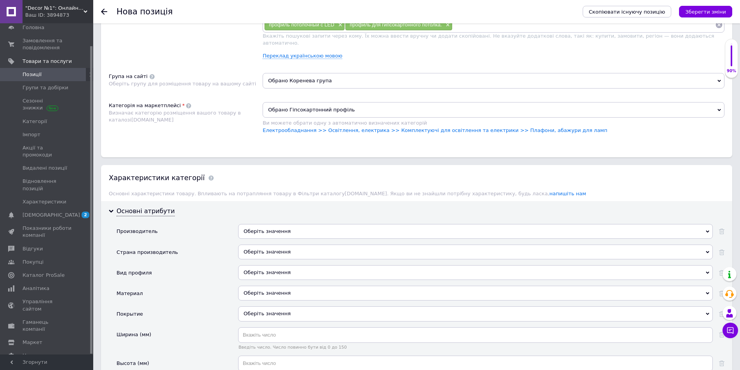
scroll to position [564, 0]
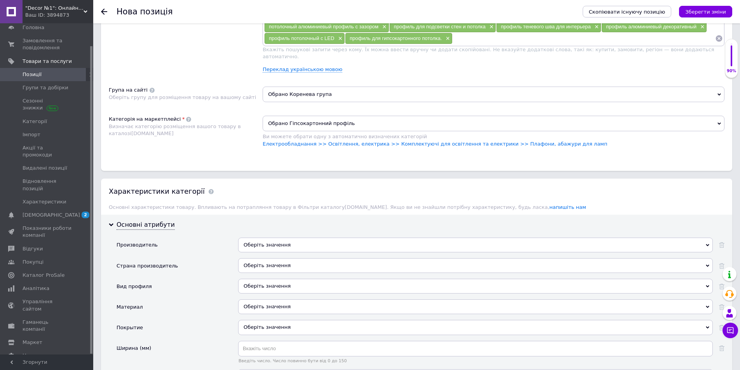
click at [272, 258] on div "Оберіть значення" at bounding box center [475, 265] width 474 height 15
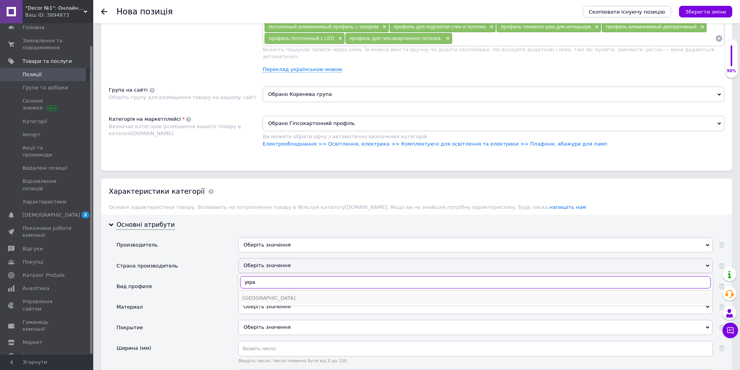
type input "укра"
click at [264, 295] on div "[GEOGRAPHIC_DATA]" at bounding box center [475, 298] width 466 height 7
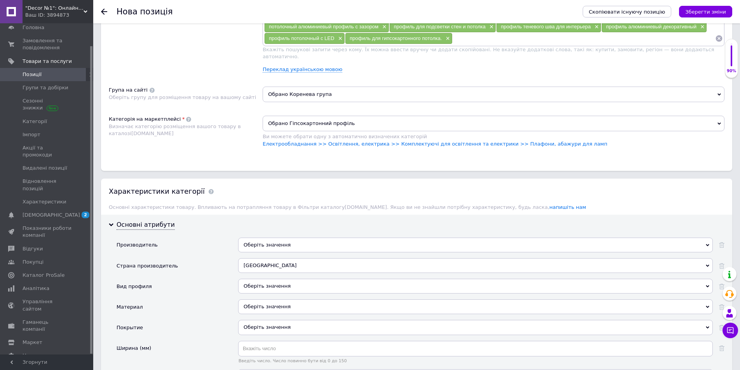
click at [252, 279] on div "Оберіть значення" at bounding box center [475, 286] width 474 height 15
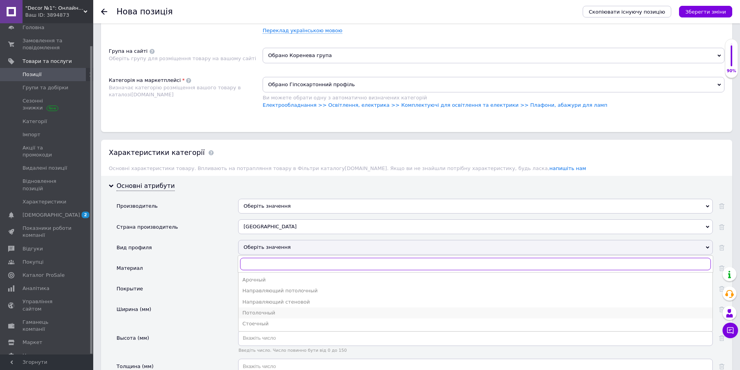
scroll to position [642, 0]
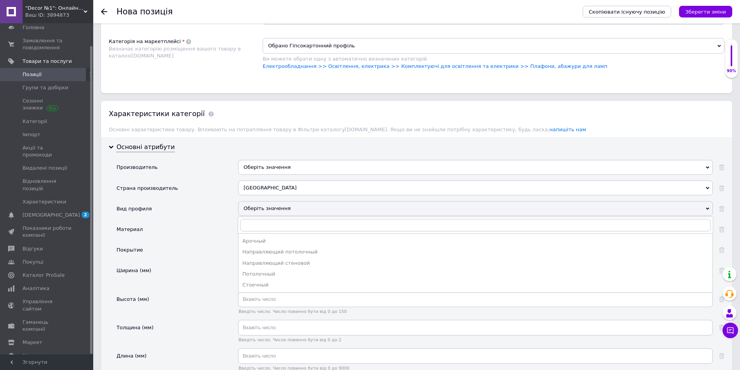
click at [217, 266] on div "Ширина (мм)" at bounding box center [177, 277] width 122 height 28
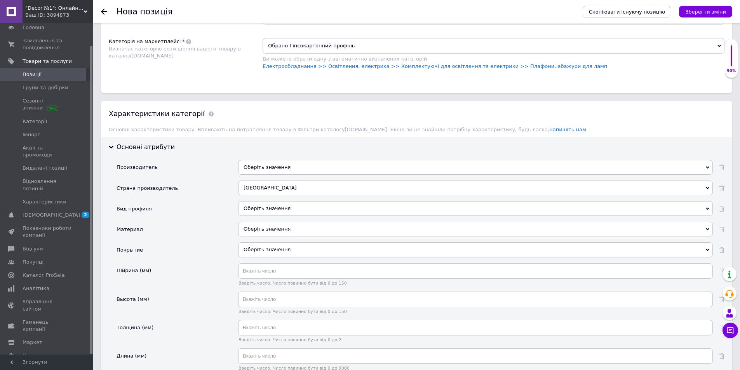
click at [277, 222] on div "Оберіть значення" at bounding box center [475, 229] width 474 height 15
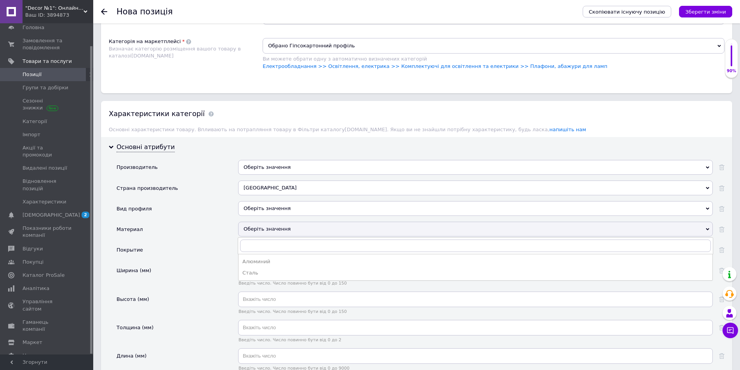
click at [269, 258] on div "Алюминий" at bounding box center [475, 261] width 466 height 7
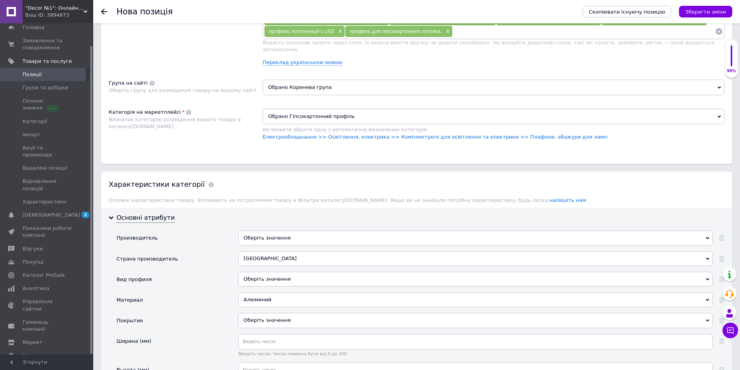
scroll to position [564, 0]
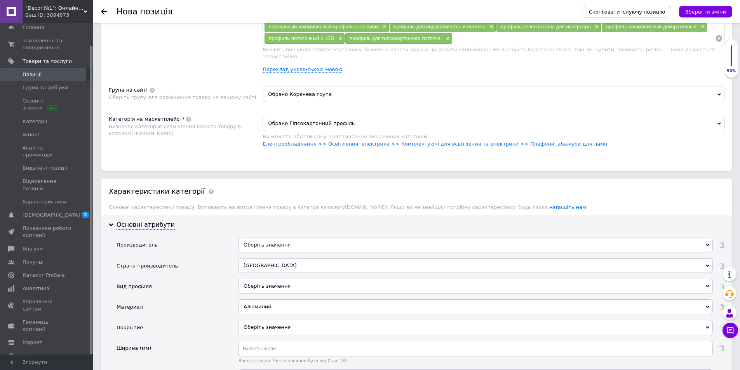
click at [719, 122] on icon at bounding box center [718, 123] width 3 height 3
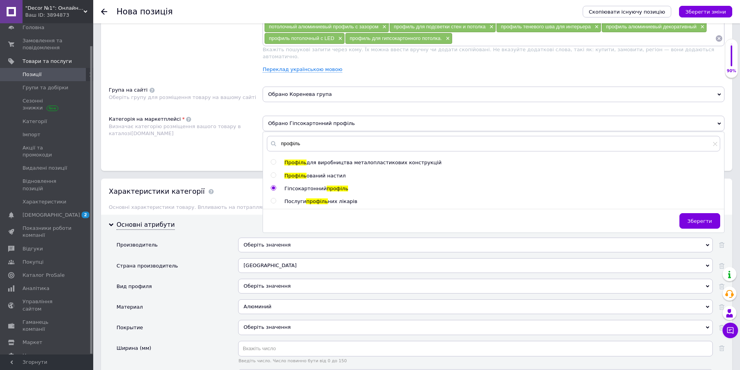
click at [272, 178] on ul "Профіль для виробництва металопластикових конструкцій Профіль ований настил Гіп…" at bounding box center [495, 182] width 449 height 46
click at [272, 186] on input "radio" at bounding box center [273, 188] width 5 height 5
click at [711, 137] on input "профіль" at bounding box center [493, 144] width 453 height 16
click at [714, 142] on icon at bounding box center [714, 144] width 5 height 5
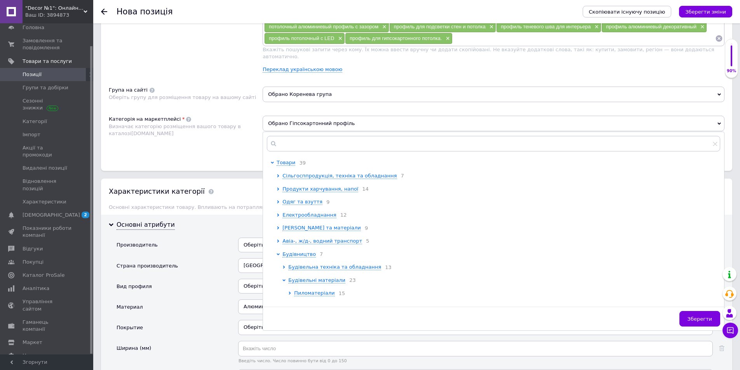
click at [227, 180] on div "Характеристики категорії Основні характеристики товару. Впливають на потраплянн…" at bounding box center [416, 197] width 631 height 36
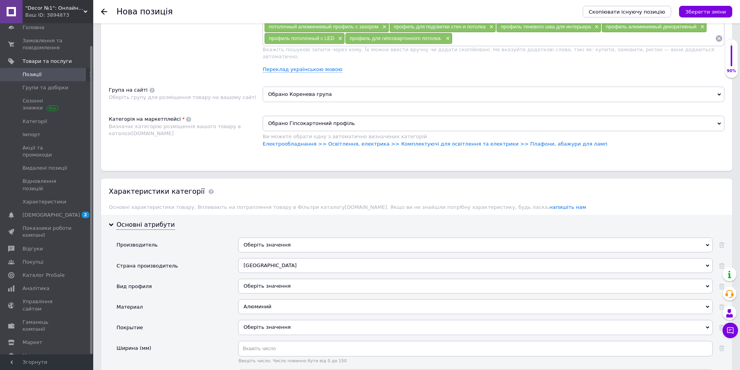
click at [718, 122] on icon at bounding box center [718, 123] width 3 height 3
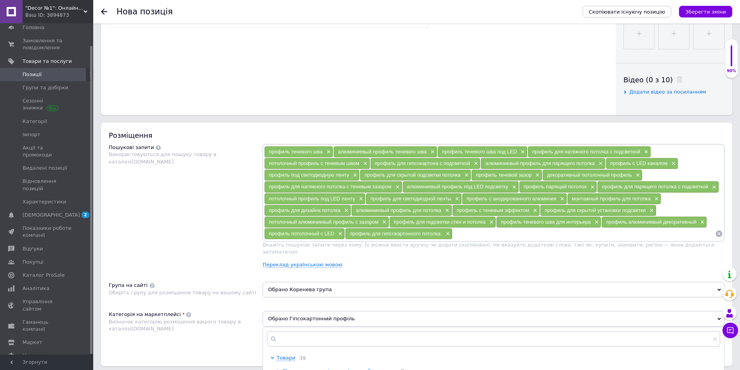
scroll to position [448, 0]
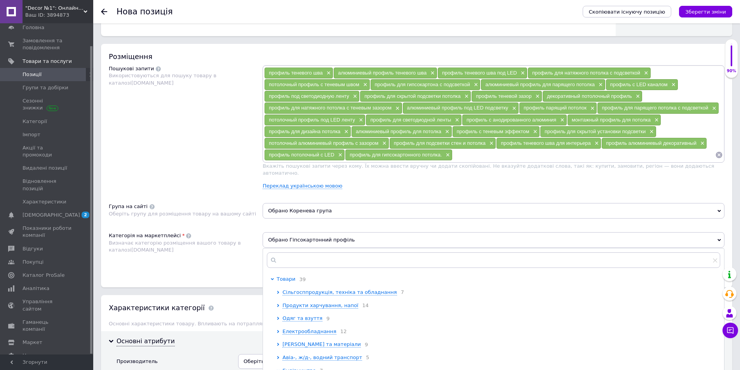
click at [287, 276] on span "Товари" at bounding box center [285, 279] width 19 height 6
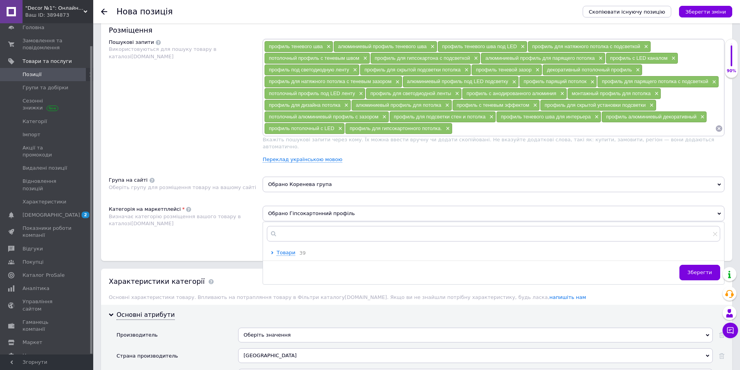
scroll to position [486, 0]
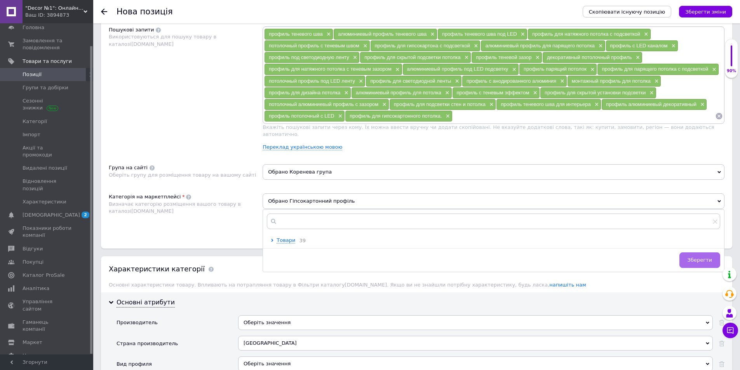
click at [695, 257] on span "Зберегти" at bounding box center [699, 260] width 24 height 6
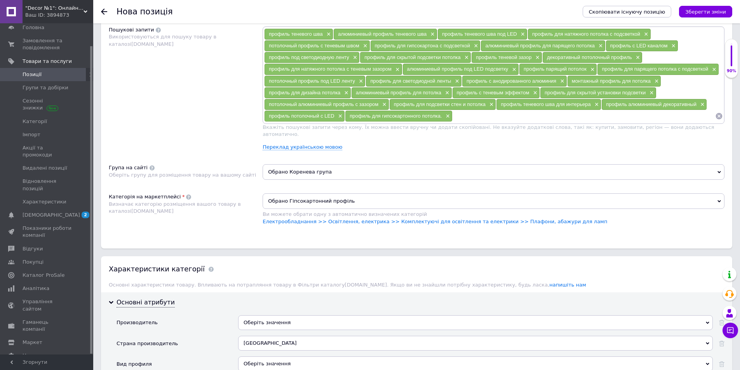
click at [722, 194] on span "Обрано Гіпсокартонний профіль" at bounding box center [493, 201] width 462 height 16
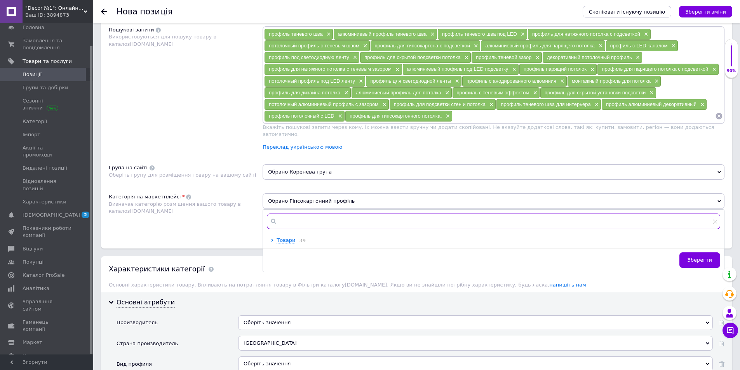
click at [288, 216] on input "text" at bounding box center [493, 222] width 453 height 16
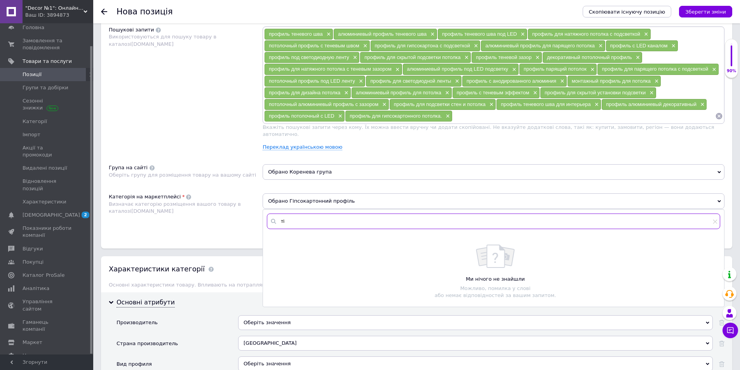
type input "т"
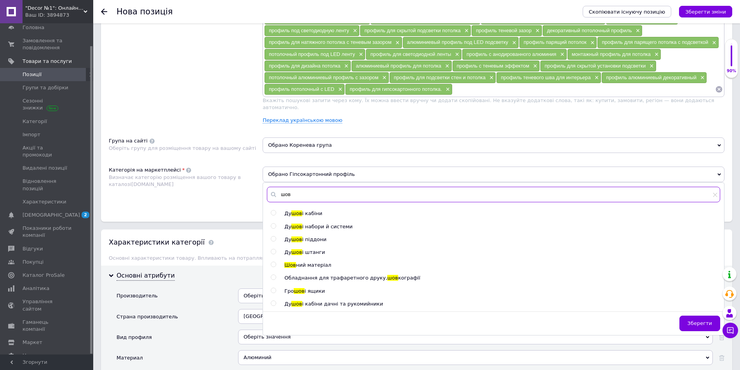
scroll to position [525, 0]
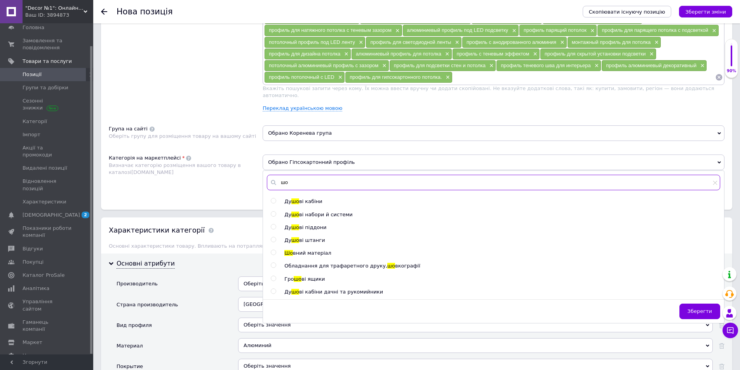
type input "ш"
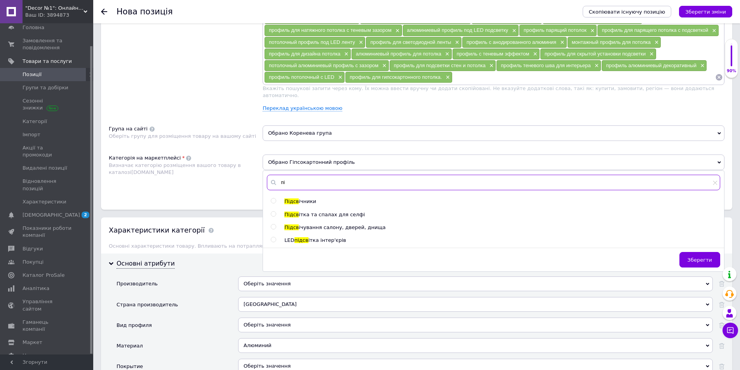
type input "п"
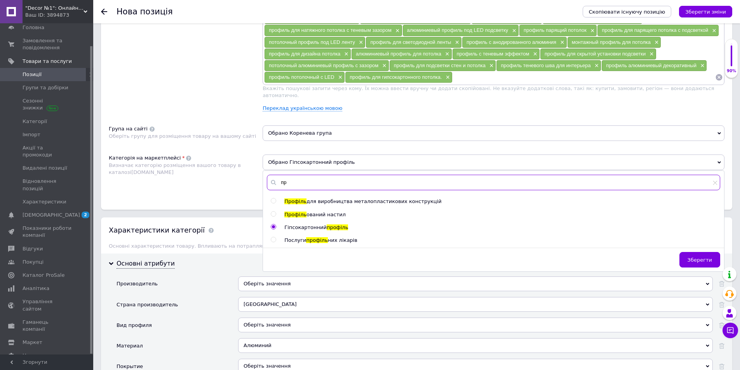
type input "п"
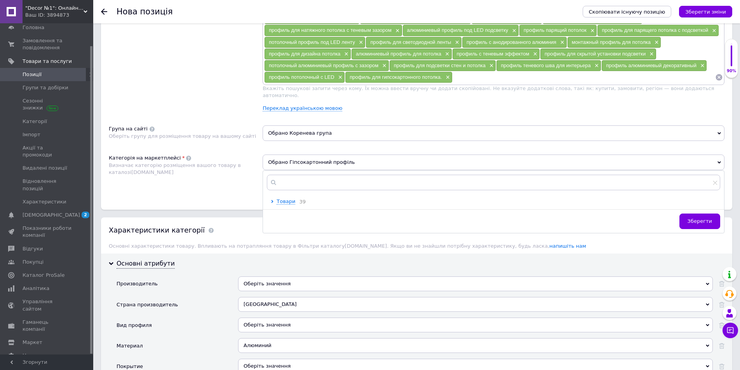
click at [703, 218] on span "Зберегти" at bounding box center [699, 221] width 24 height 6
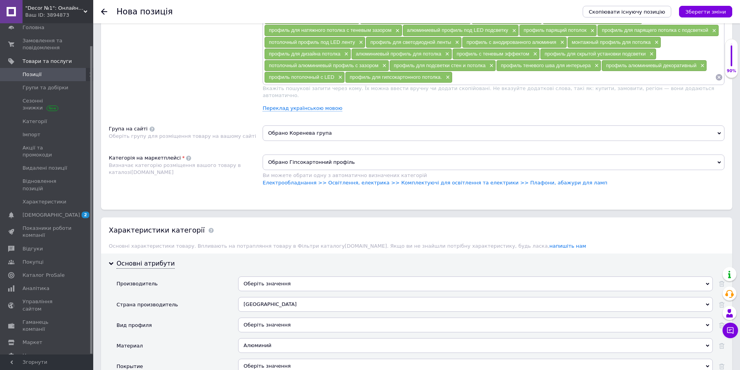
click at [186, 156] on span at bounding box center [188, 158] width 5 height 5
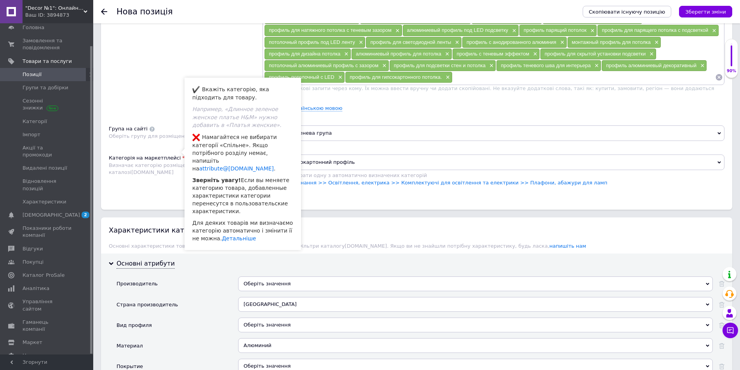
click at [379, 158] on span "Обрано Гіпсокартонний профіль" at bounding box center [493, 163] width 462 height 16
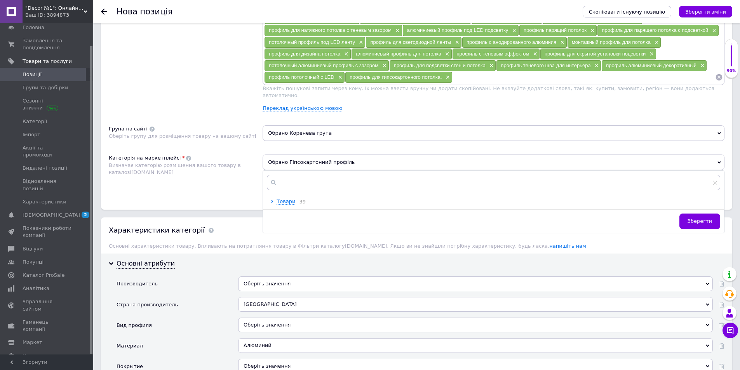
drag, startPoint x: 346, startPoint y: 152, endPoint x: 267, endPoint y: 156, distance: 78.1
click at [267, 156] on span "Обрано Гіпсокартонний профіль" at bounding box center [493, 163] width 462 height 16
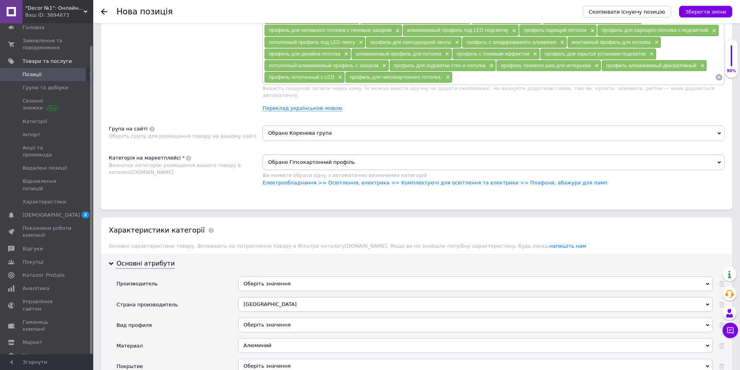
click at [359, 156] on span "Обрано Гіпсокартонний профіль" at bounding box center [493, 163] width 462 height 16
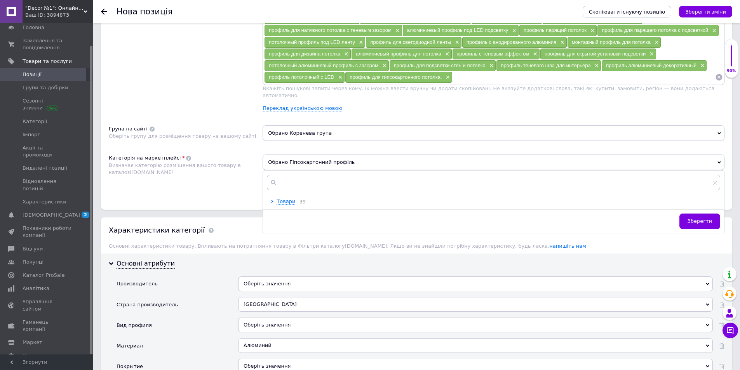
click at [206, 299] on div "Страна производитель" at bounding box center [177, 307] width 122 height 21
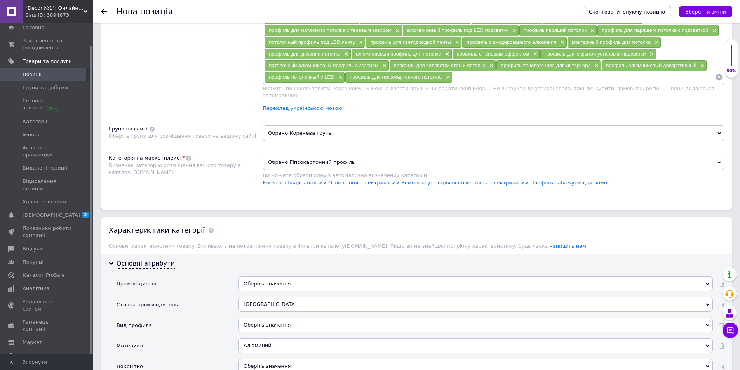
click at [312, 318] on div "Оберіть значення" at bounding box center [475, 325] width 474 height 15
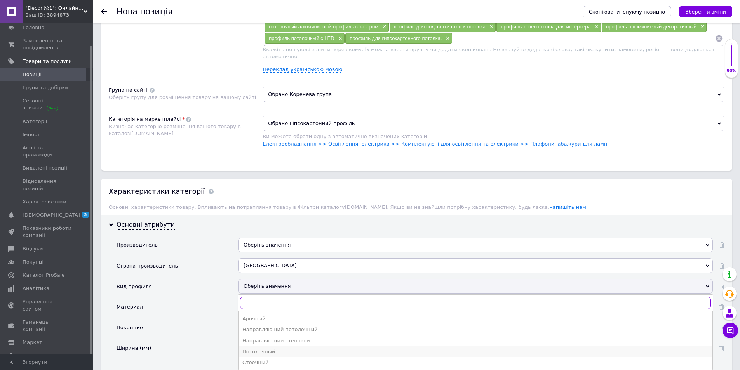
scroll to position [603, 0]
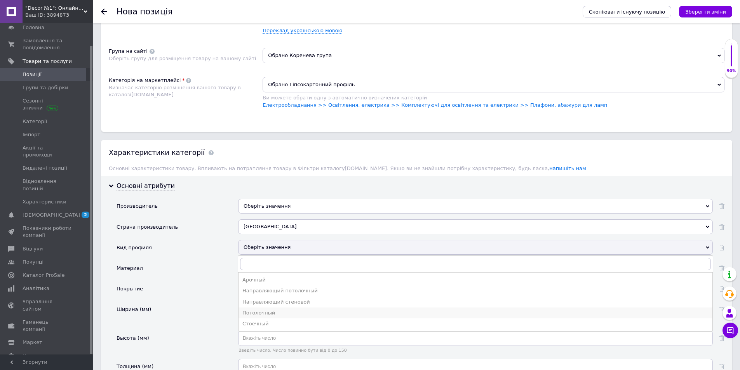
click at [257, 309] on div "Потолочный" at bounding box center [475, 312] width 466 height 7
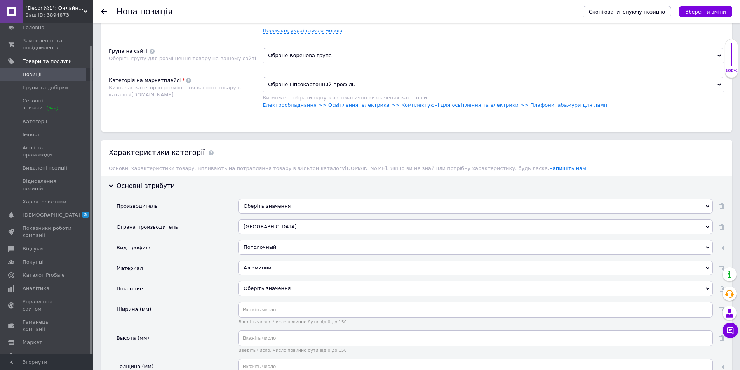
click at [253, 283] on div "Оберіть значення" at bounding box center [475, 288] width 474 height 15
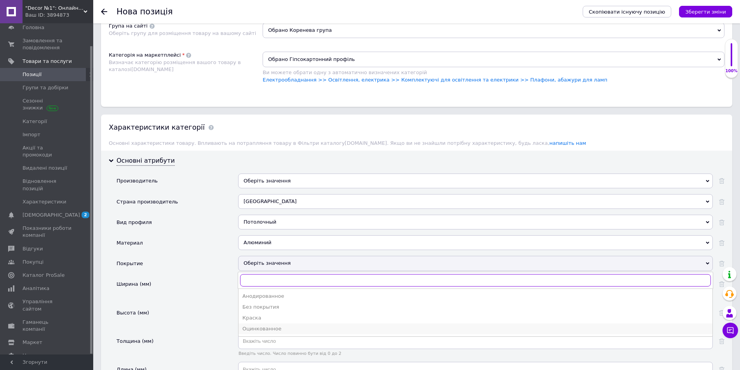
scroll to position [642, 0]
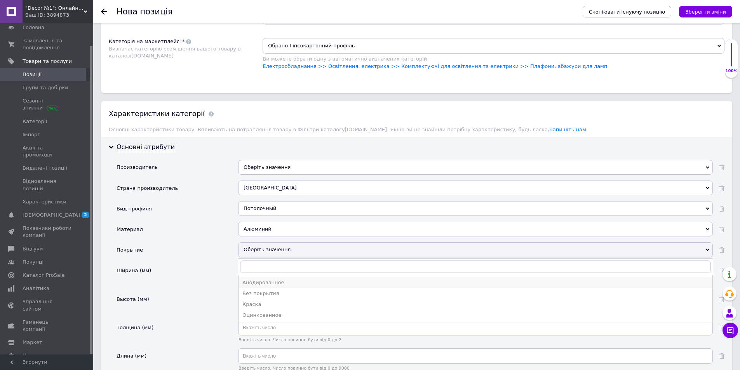
click at [268, 279] on div "Анодированное" at bounding box center [475, 282] width 466 height 7
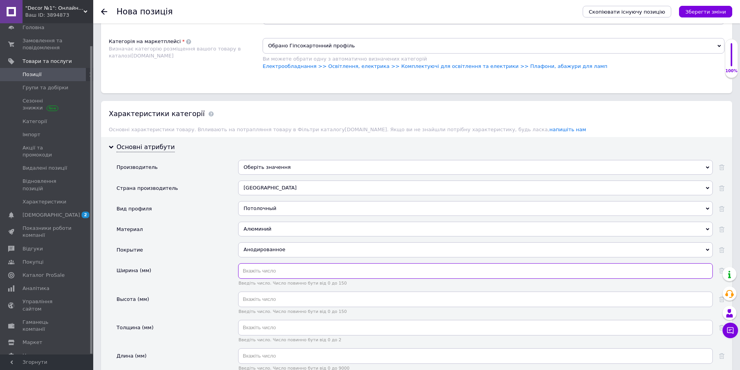
click at [254, 266] on input "text" at bounding box center [475, 271] width 474 height 16
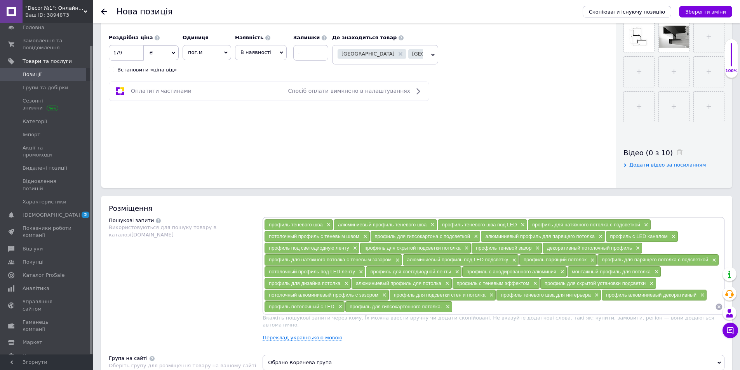
scroll to position [254, 0]
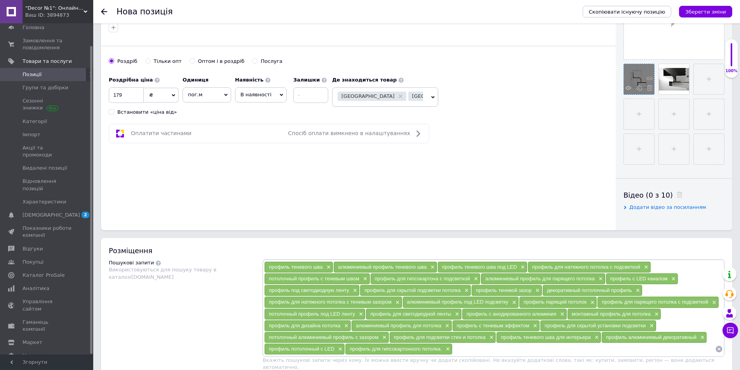
click at [638, 84] on div at bounding box center [638, 79] width 30 height 30
click at [627, 87] on use at bounding box center [628, 88] width 6 height 4
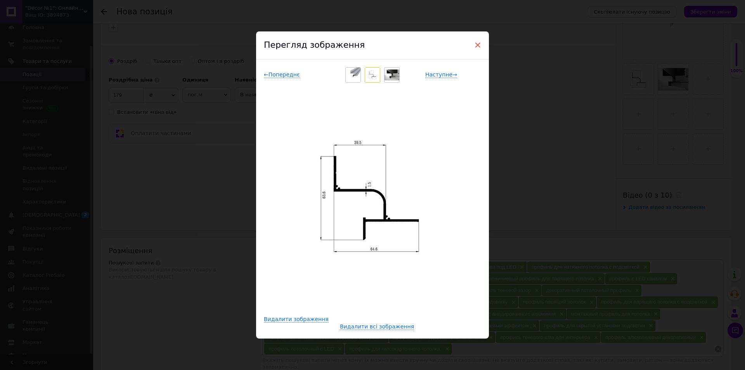
click at [479, 43] on span "×" at bounding box center [477, 44] width 7 height 13
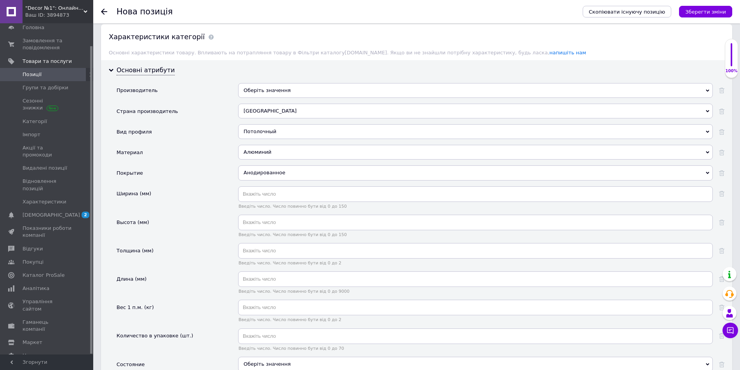
scroll to position [719, 0]
click at [252, 187] on input "text" at bounding box center [475, 194] width 474 height 16
type input "65"
click at [267, 216] on input "text" at bounding box center [475, 222] width 474 height 16
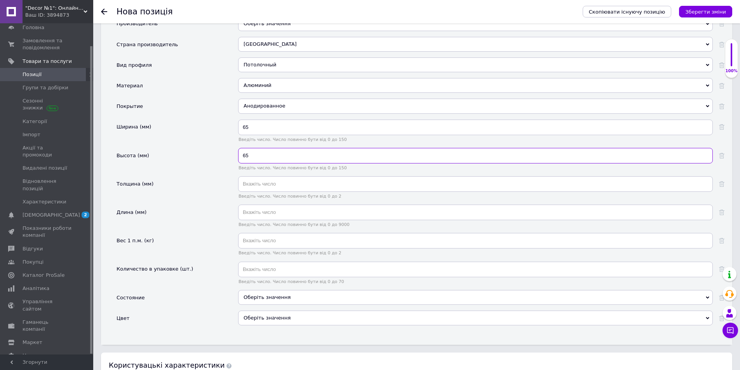
scroll to position [797, 0]
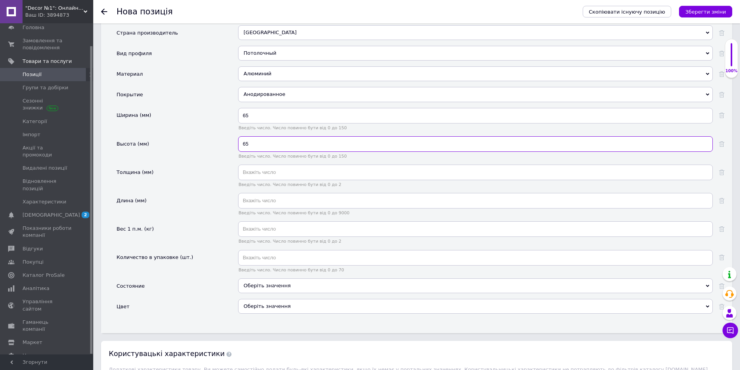
type input "65"
click at [260, 280] on div "Оберіть значення" at bounding box center [475, 285] width 474 height 15
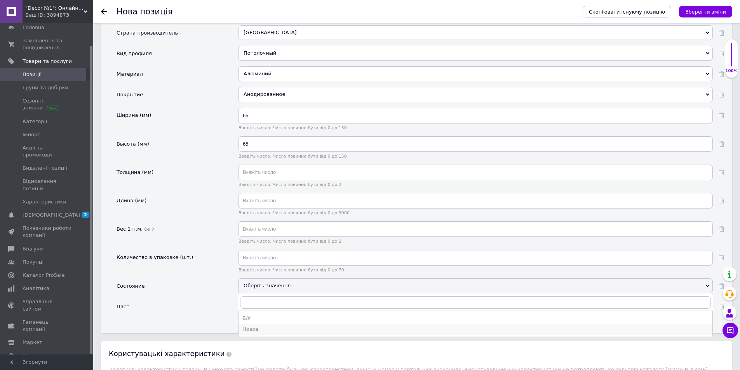
click at [255, 326] on div "Новое" at bounding box center [475, 329] width 466 height 7
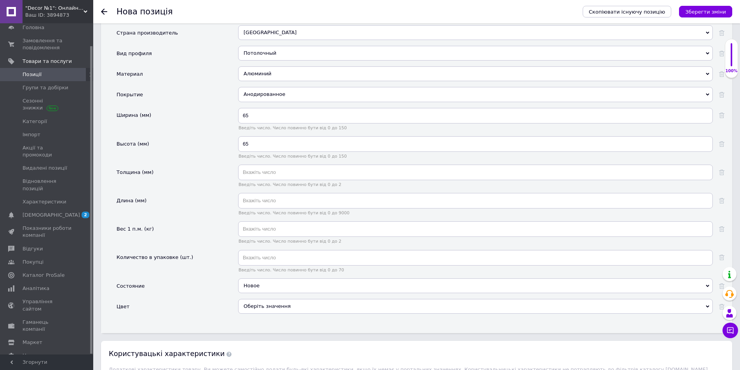
click at [253, 300] on div "Оберіть значення" at bounding box center [475, 306] width 474 height 15
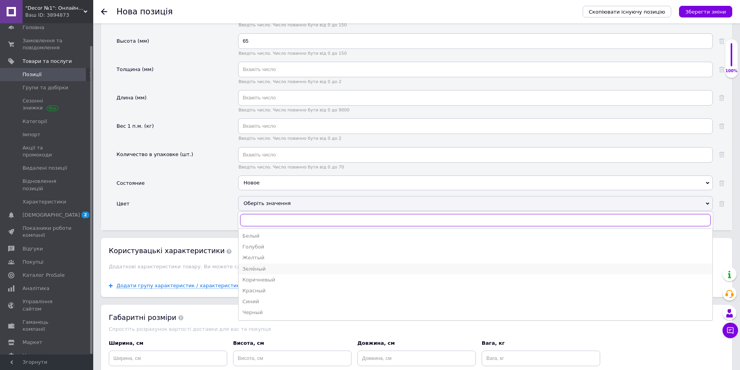
scroll to position [913, 0]
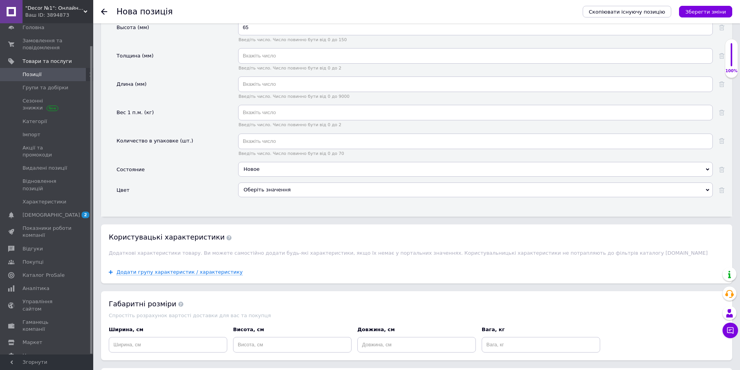
click at [223, 163] on div "Состояние" at bounding box center [177, 172] width 122 height 21
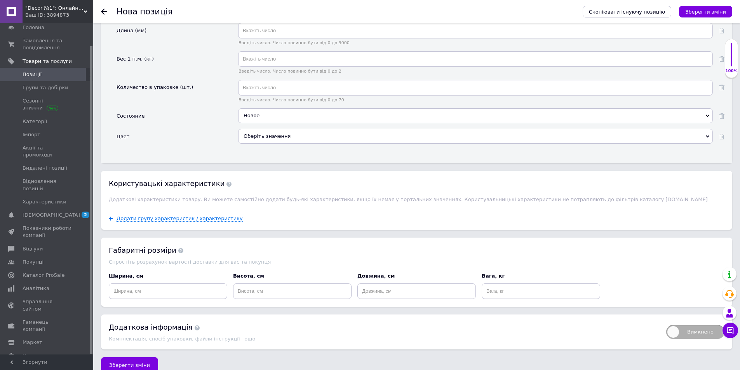
scroll to position [972, 0]
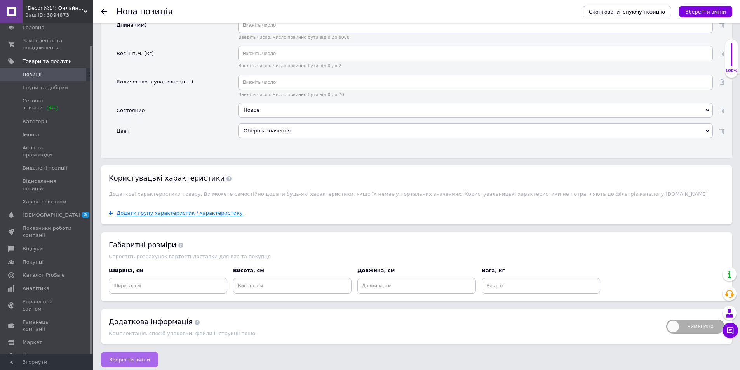
click at [141, 357] on span "Зберегти зміни" at bounding box center [129, 360] width 41 height 6
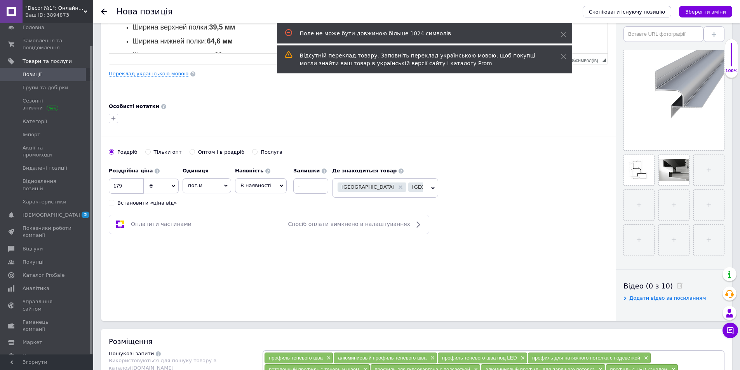
scroll to position [349, 0]
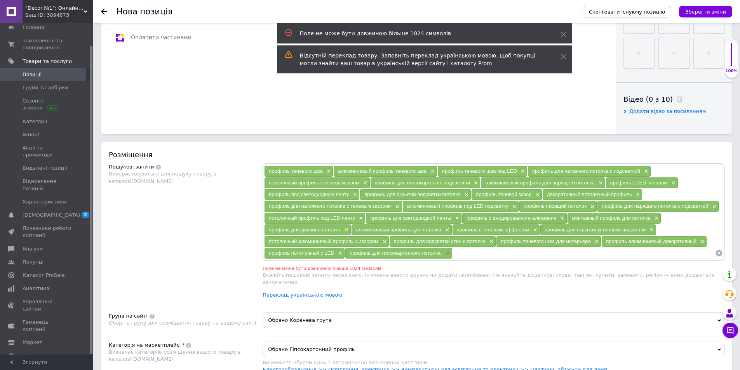
click at [447, 252] on span "×" at bounding box center [447, 253] width 6 height 7
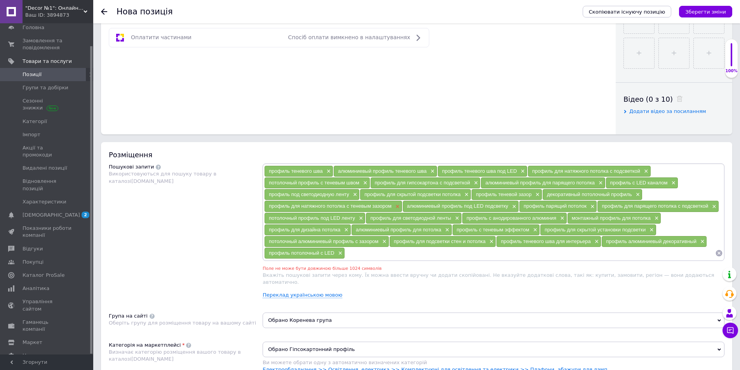
click at [399, 206] on span "×" at bounding box center [396, 206] width 6 height 7
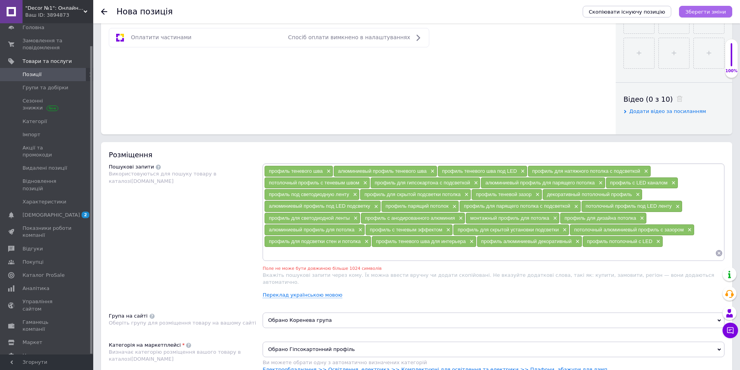
click at [722, 10] on icon "Зберегти зміни" at bounding box center [705, 12] width 41 height 6
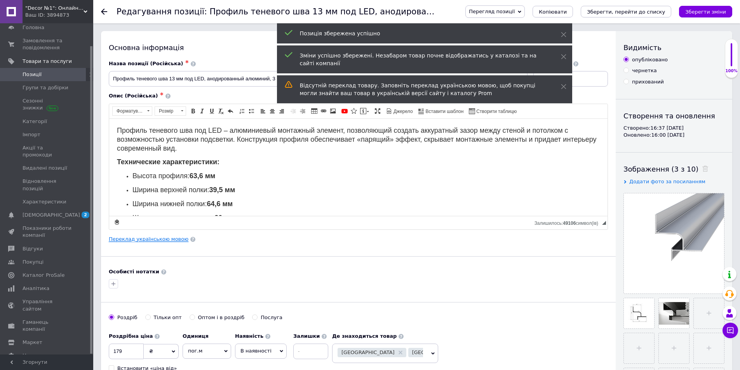
click at [155, 238] on link "Переклад українською мовою" at bounding box center [149, 239] width 80 height 6
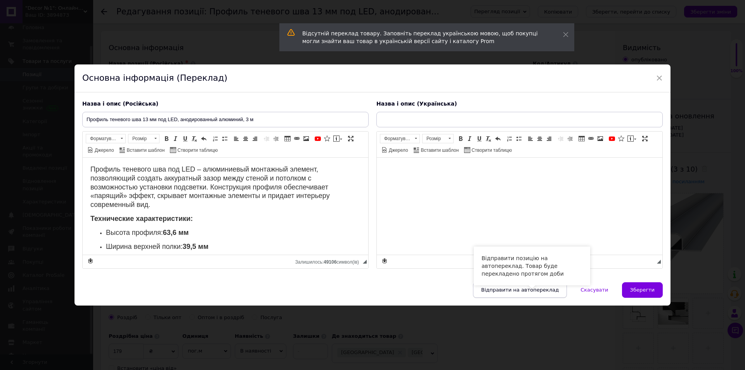
click at [530, 288] on span "Відправити на автопереклад" at bounding box center [520, 290] width 78 height 6
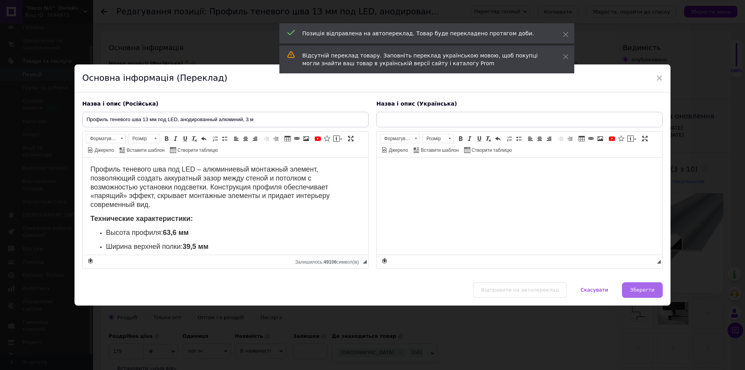
click at [648, 291] on span "Зберегти" at bounding box center [642, 290] width 24 height 6
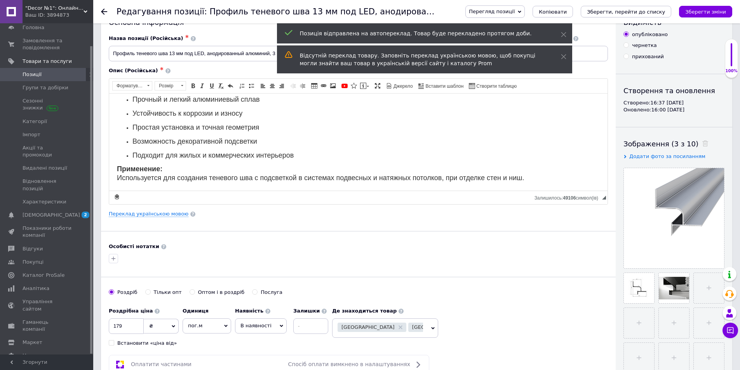
scroll to position [39, 0]
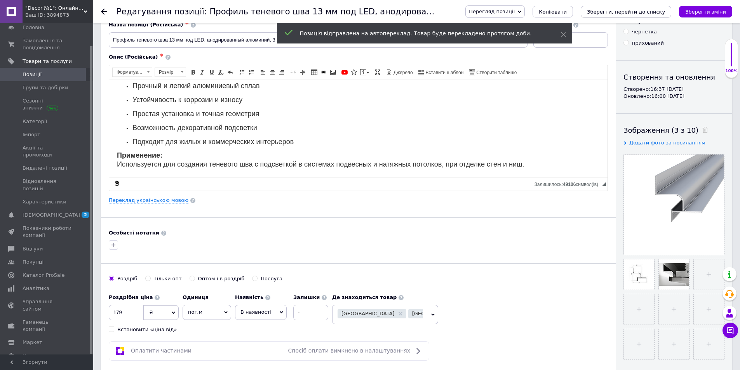
click at [663, 10] on icon "Зберегти, перейти до списку" at bounding box center [626, 12] width 78 height 6
